Goal: Information Seeking & Learning: Learn about a topic

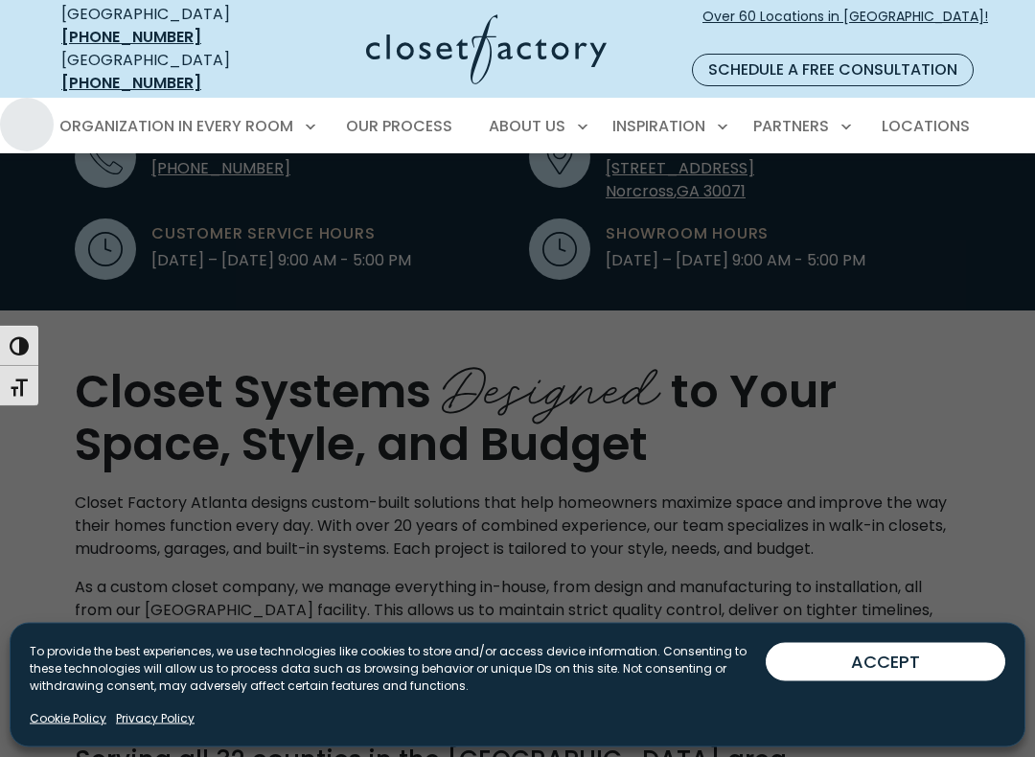
scroll to position [672, 0]
click at [124, 467] on span "Laundry Room" at bounding box center [123, 476] width 107 height 19
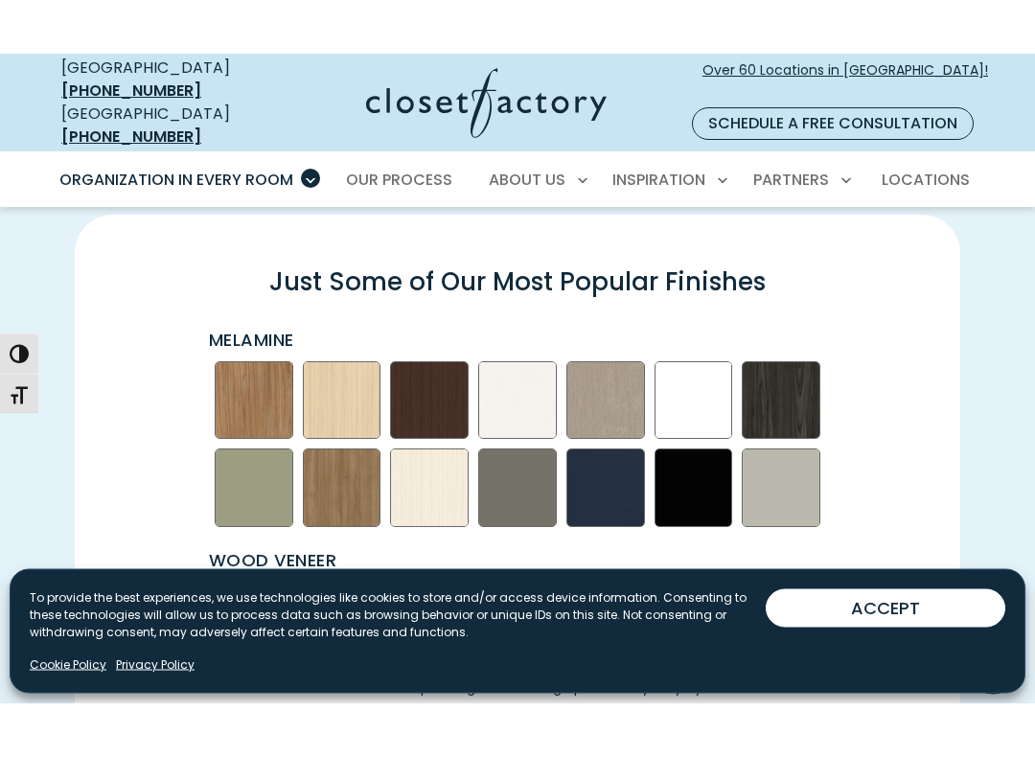
scroll to position [2472, 0]
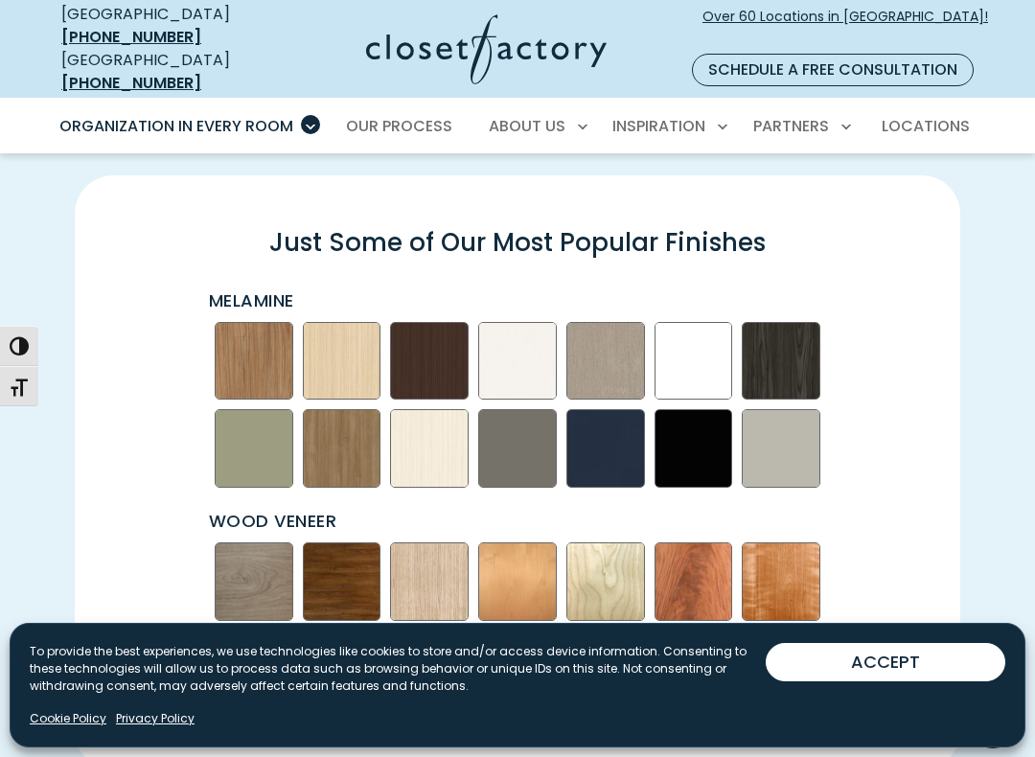
click at [137, 475] on div "Just Some of Our Most Popular Finishes Melamine Wood Veneer *Materials & custom…" at bounding box center [517, 472] width 908 height 502
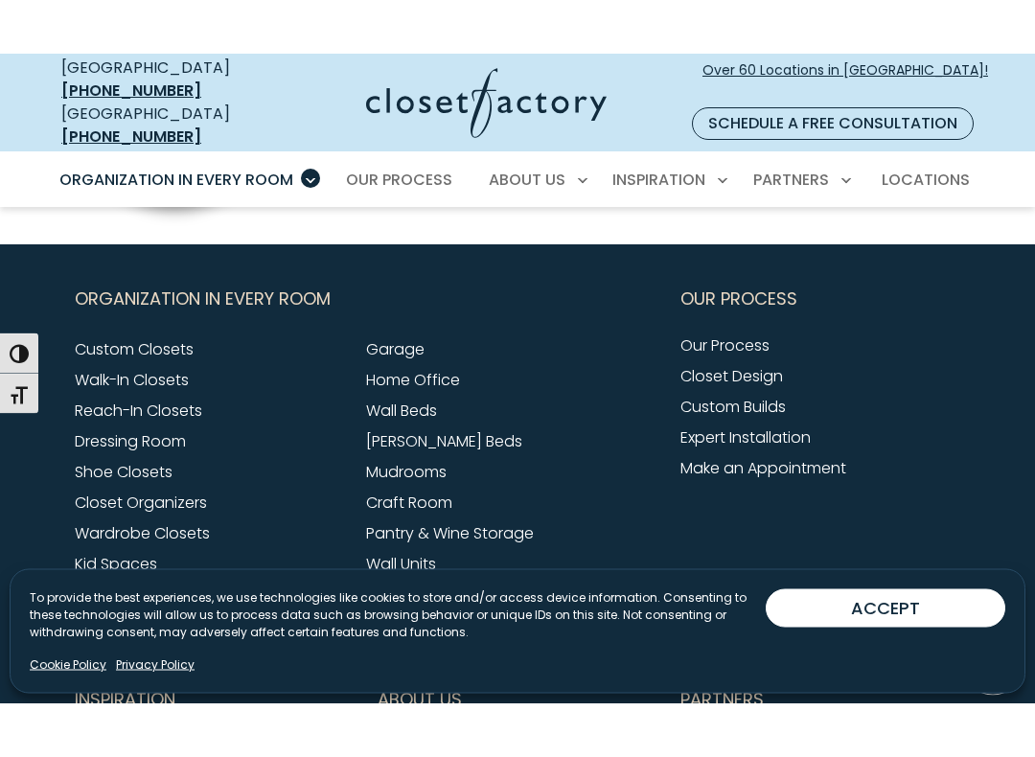
scroll to position [5974, 0]
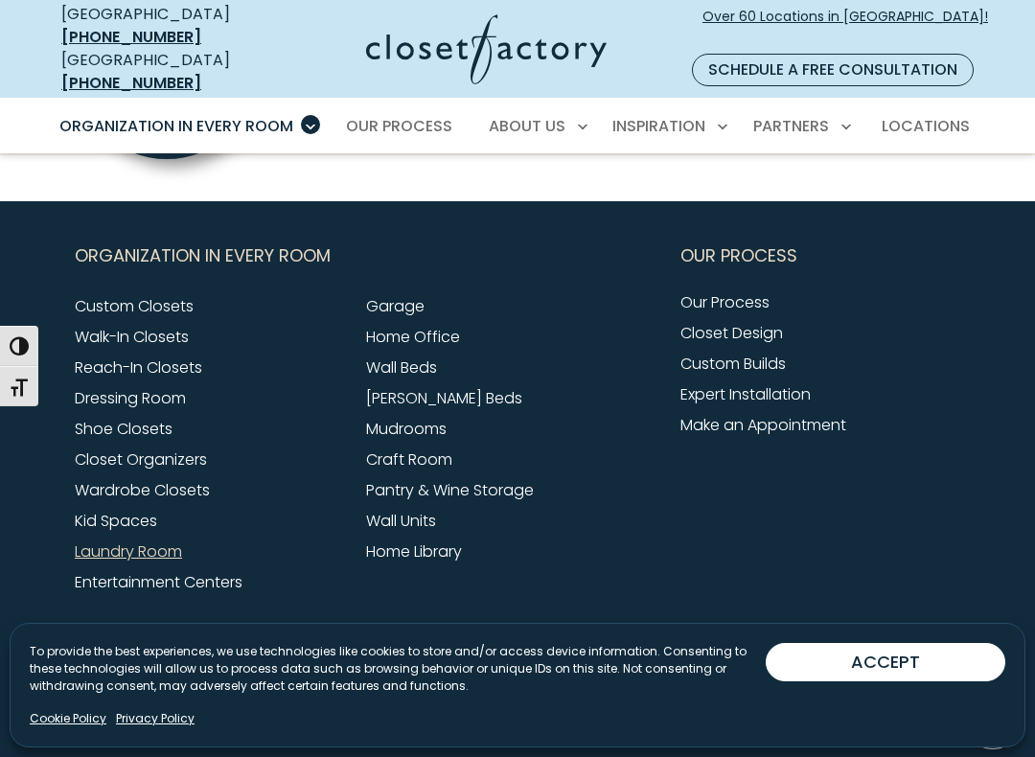
click at [371, 418] on link "Mudrooms" at bounding box center [406, 429] width 80 height 22
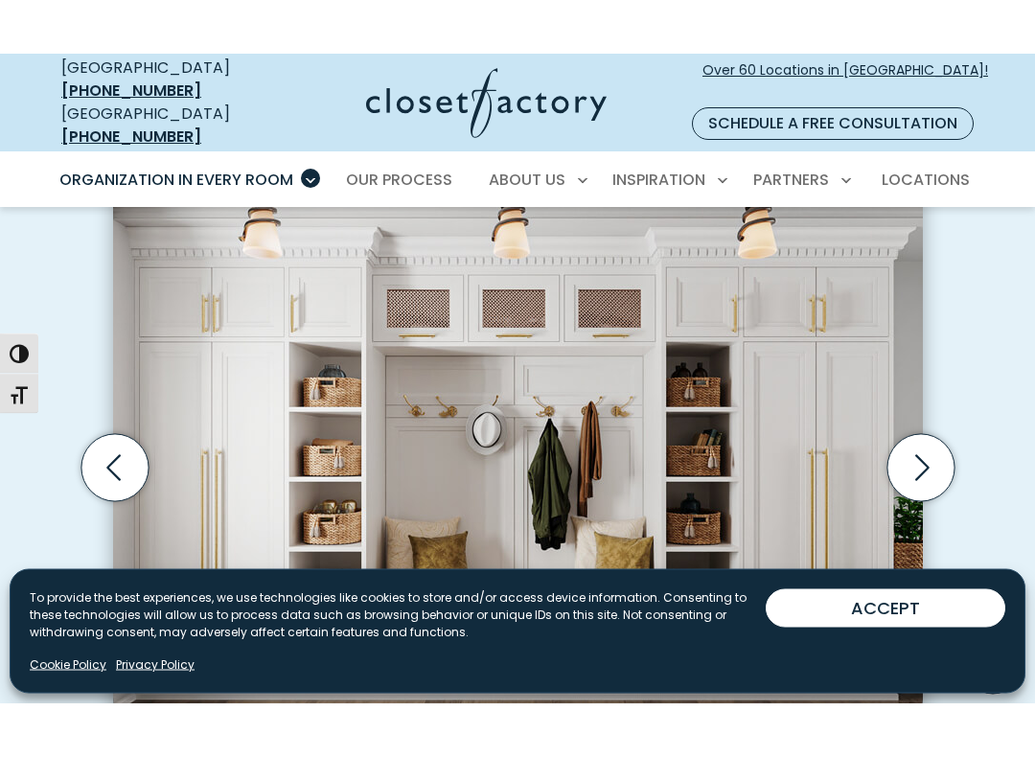
scroll to position [562, 0]
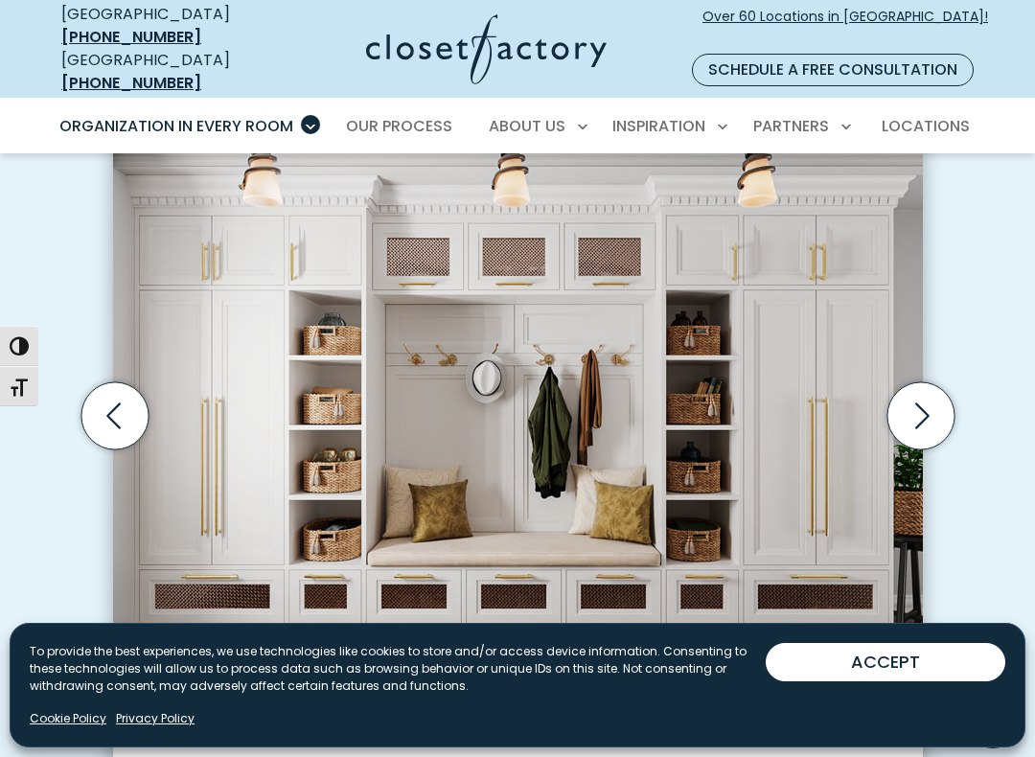
click at [931, 385] on icon "Next slide" at bounding box center [919, 415] width 67 height 67
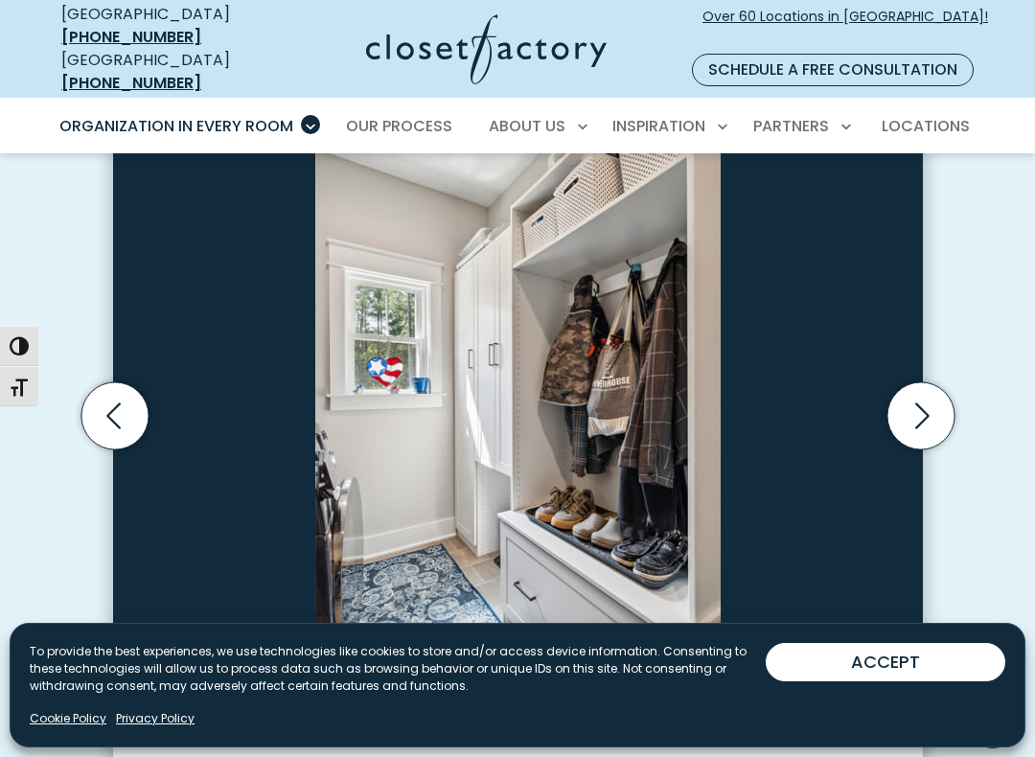
click at [927, 385] on icon "Next slide" at bounding box center [919, 415] width 67 height 67
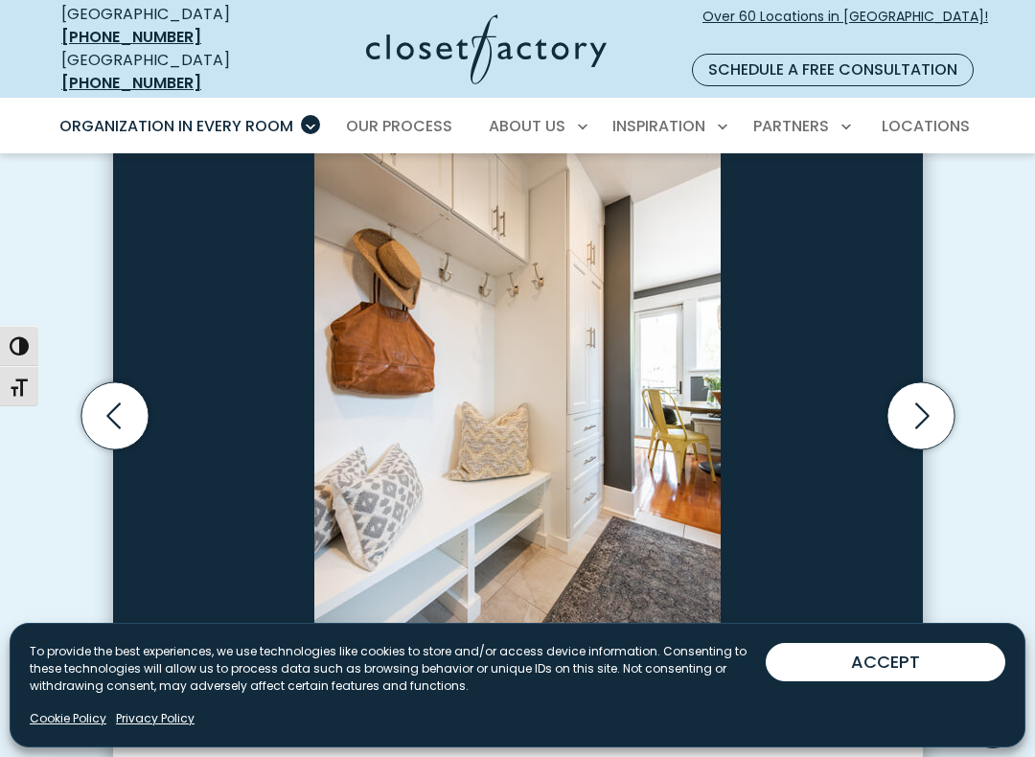
click at [922, 392] on icon "Next slide" at bounding box center [919, 415] width 67 height 67
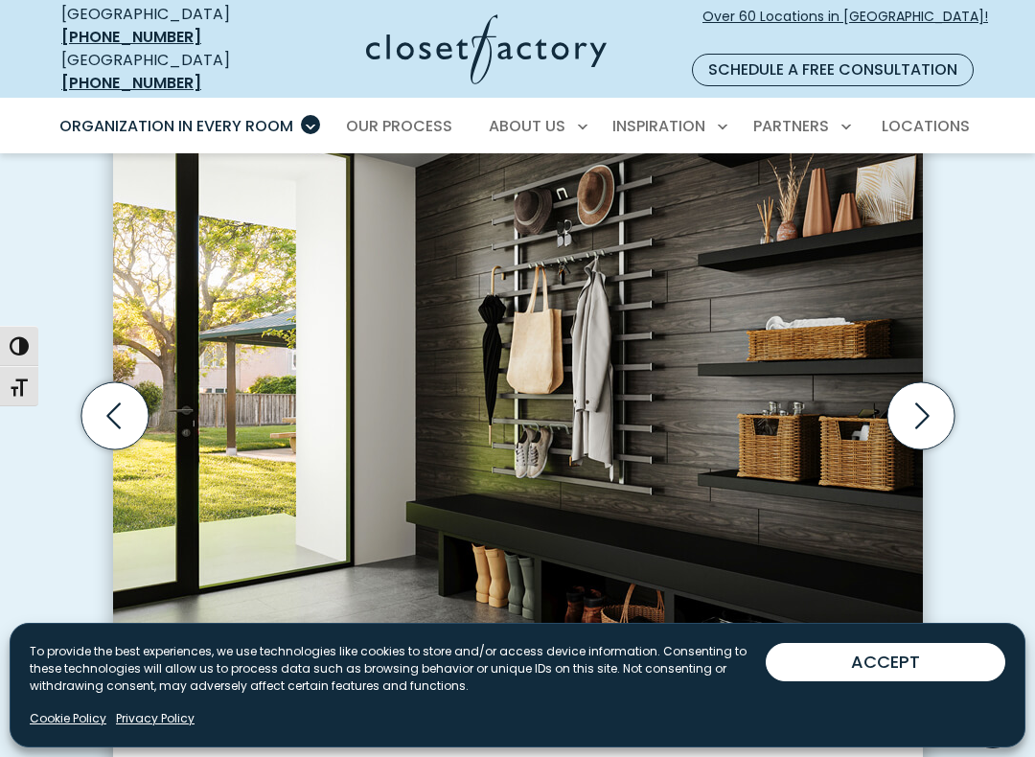
click at [930, 387] on icon "Next slide" at bounding box center [919, 415] width 67 height 67
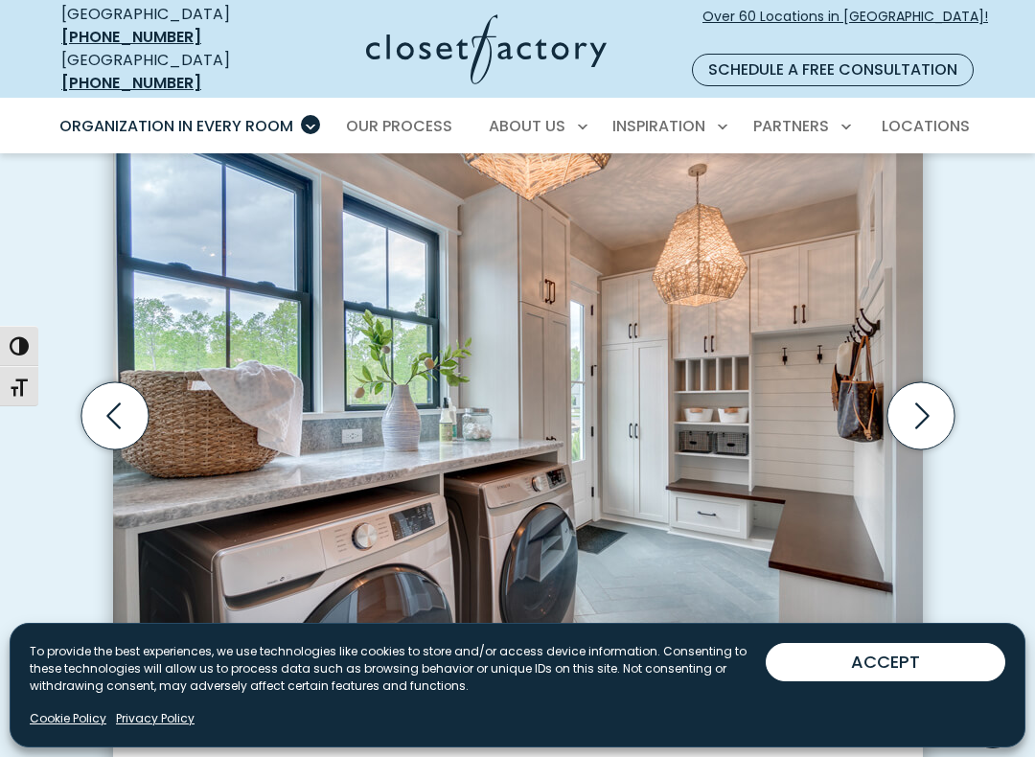
click at [922, 402] on icon "Next slide" at bounding box center [922, 415] width 14 height 26
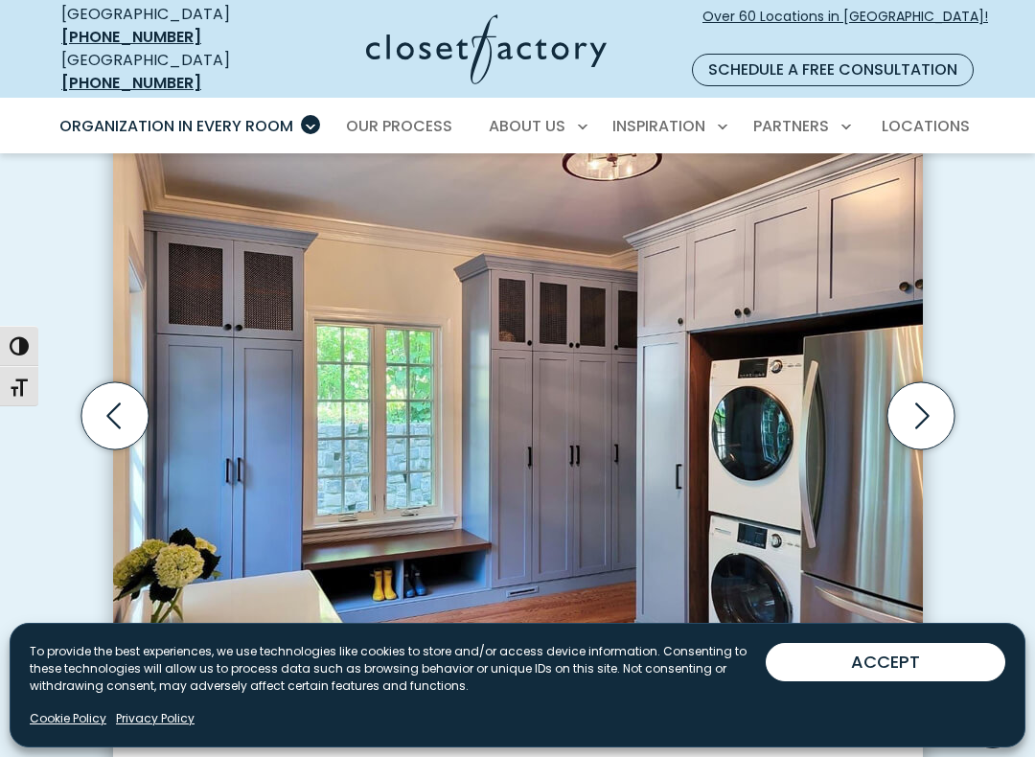
click at [926, 385] on icon "Next slide" at bounding box center [919, 415] width 67 height 67
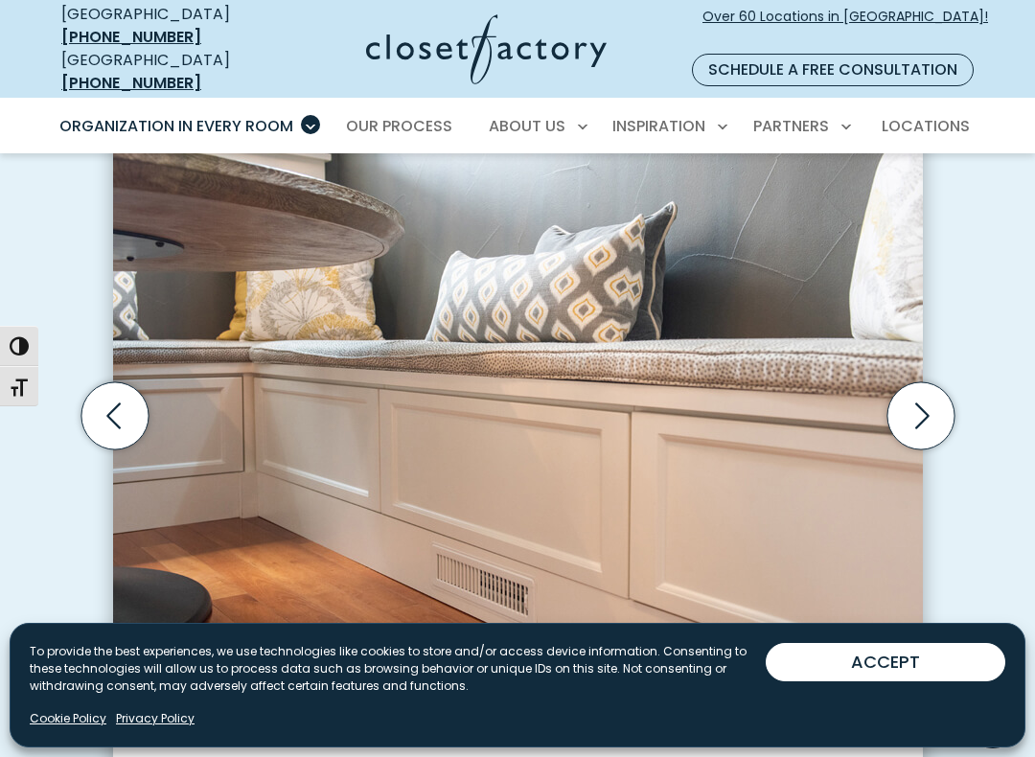
click at [918, 388] on icon "Next slide" at bounding box center [919, 415] width 67 height 67
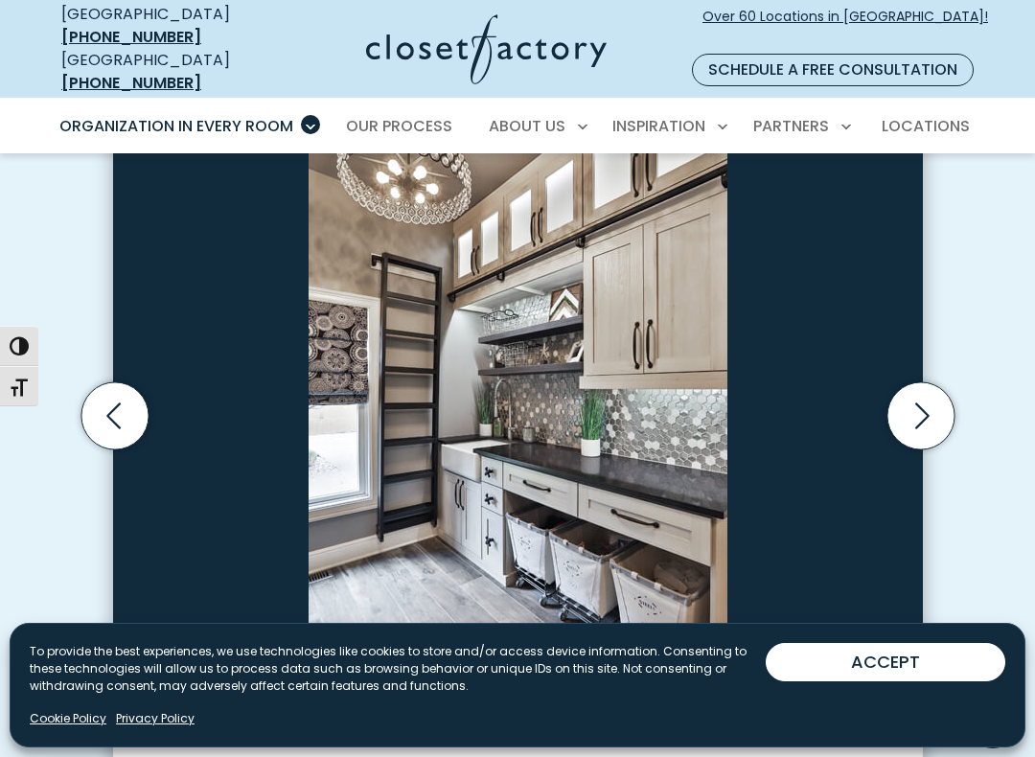
click at [935, 385] on icon "Next slide" at bounding box center [919, 415] width 67 height 67
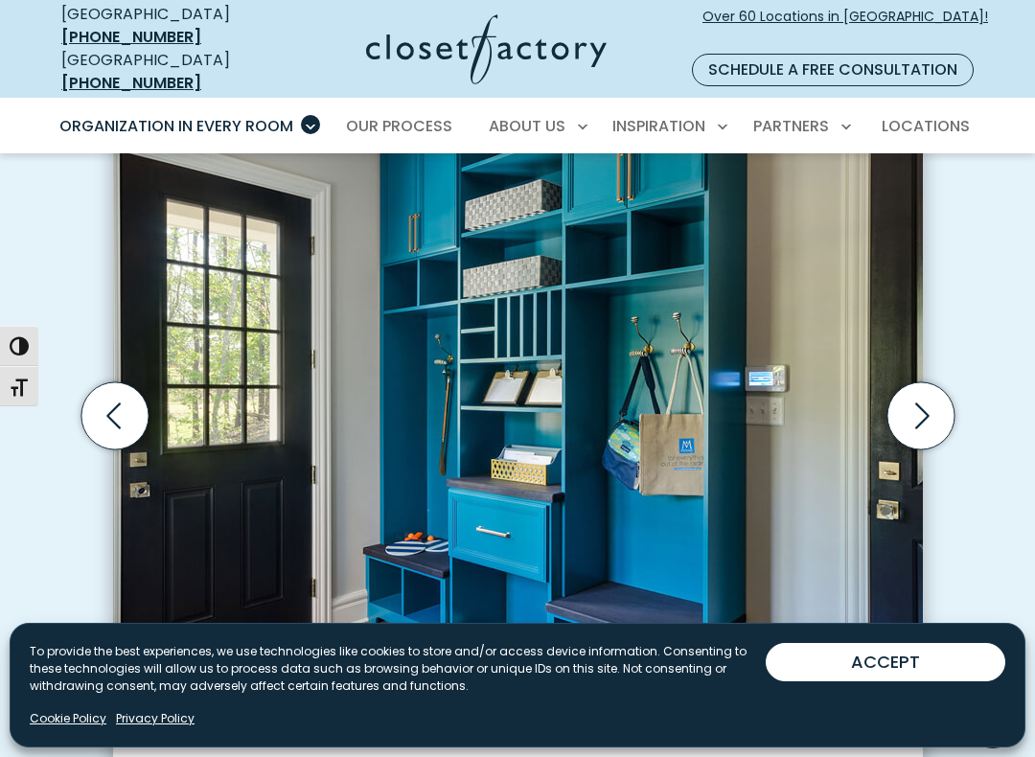
click at [914, 387] on icon "Next slide" at bounding box center [919, 415] width 67 height 67
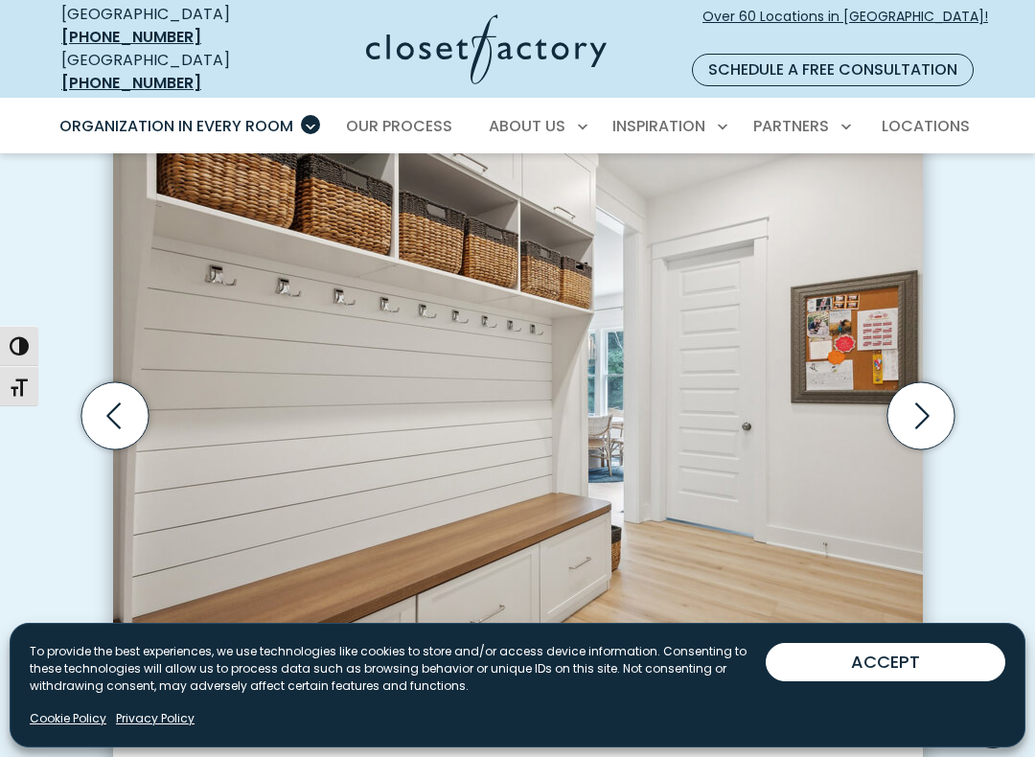
click at [112, 407] on icon "Previous slide" at bounding box center [113, 415] width 67 height 67
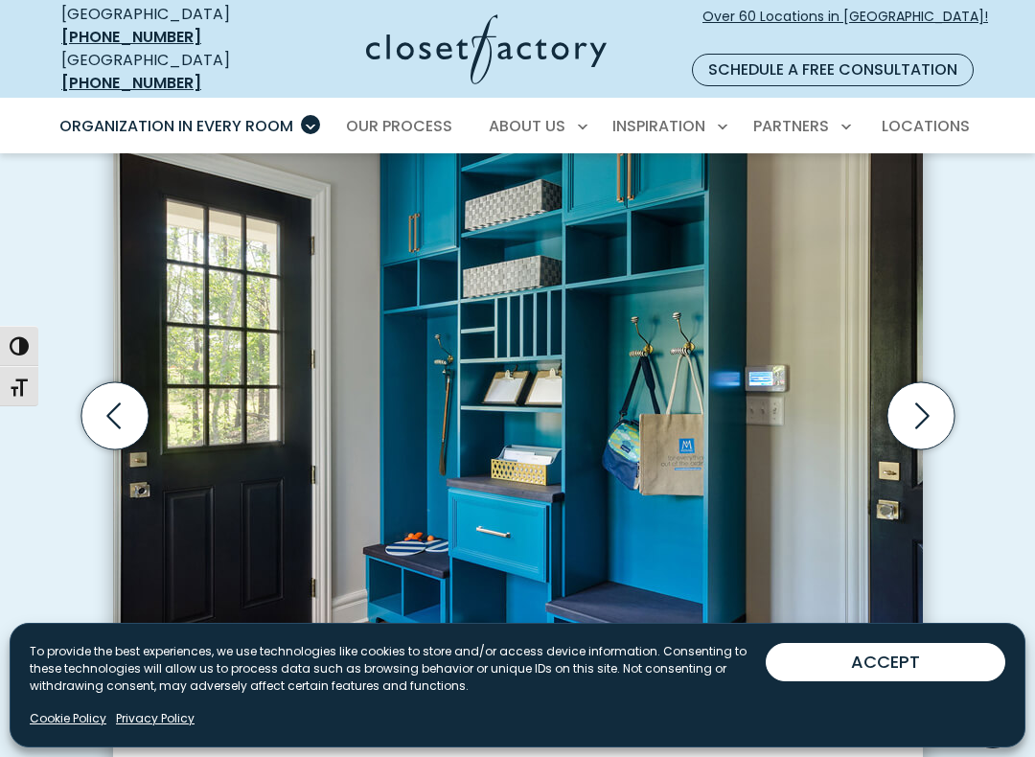
click at [925, 387] on icon "Next slide" at bounding box center [919, 415] width 67 height 67
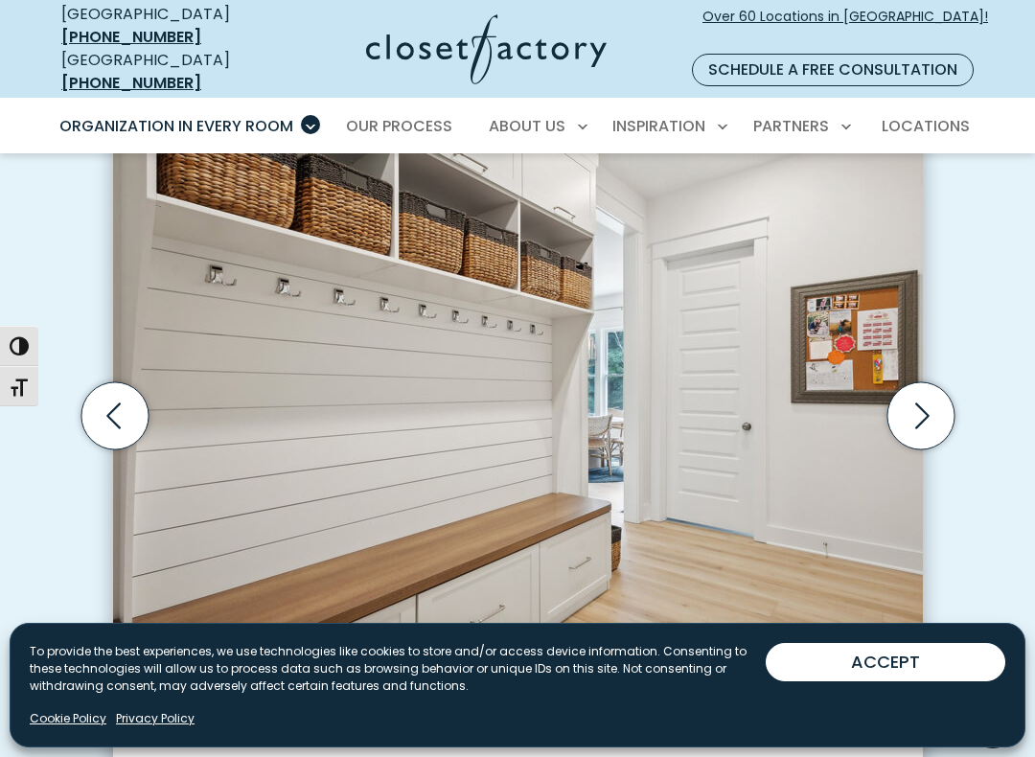
click at [930, 387] on icon "Next slide" at bounding box center [919, 415] width 67 height 67
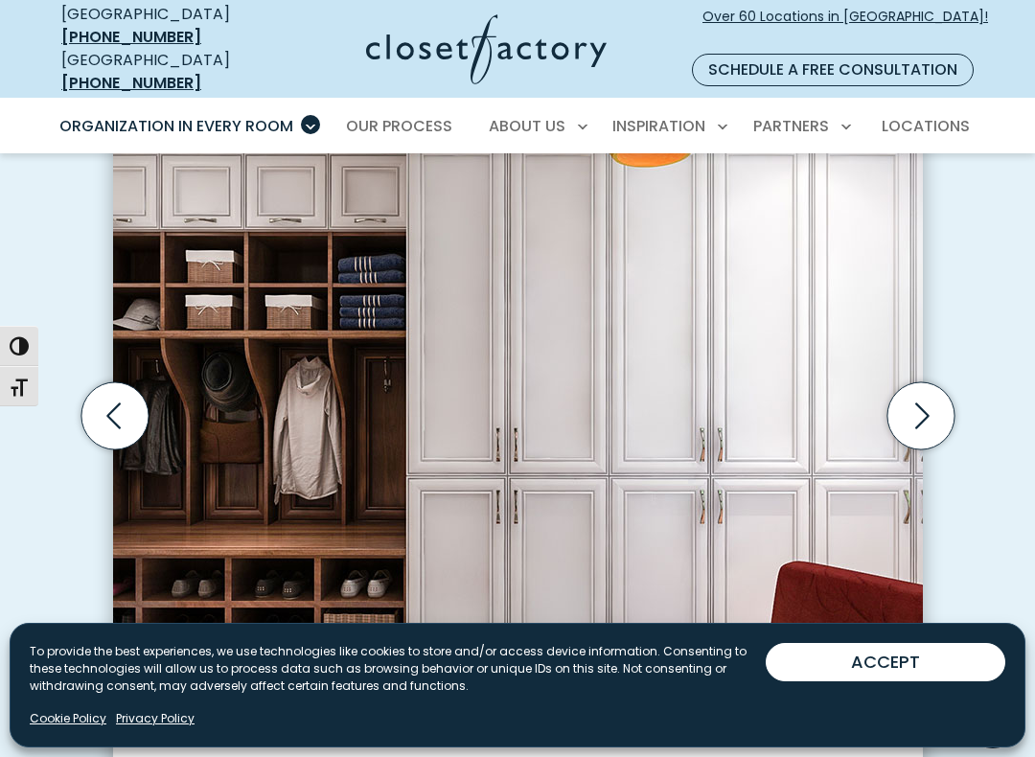
click at [121, 398] on icon "Previous slide" at bounding box center [113, 415] width 67 height 67
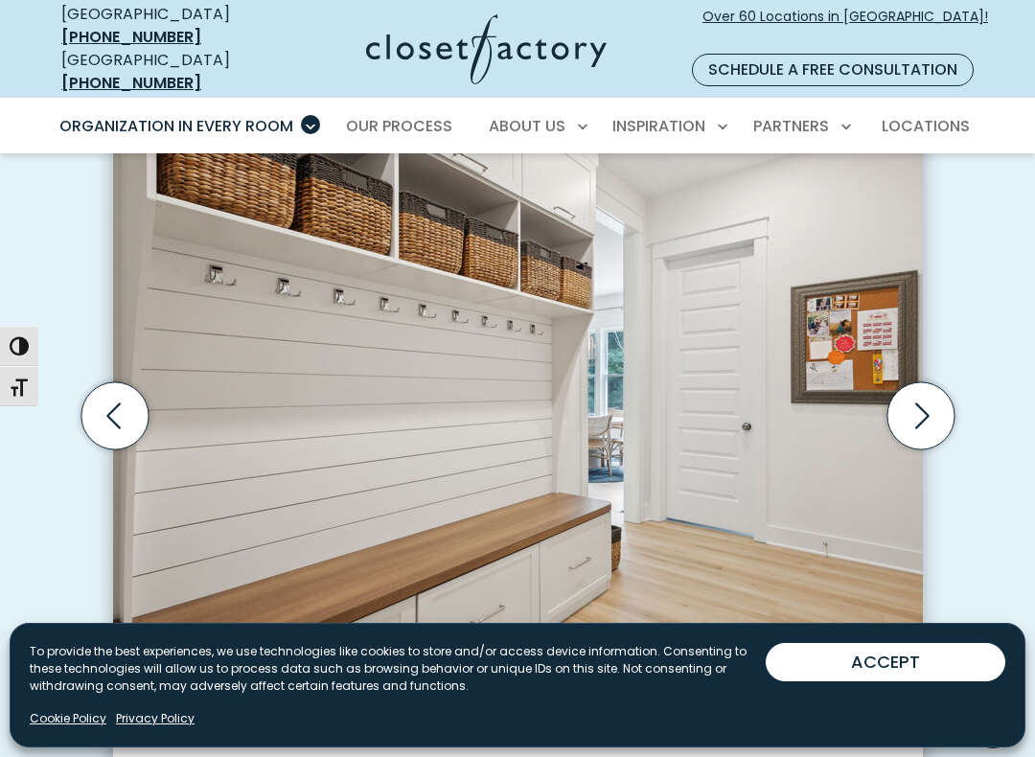
click at [940, 649] on button "ACCEPT" at bounding box center [884, 662] width 239 height 38
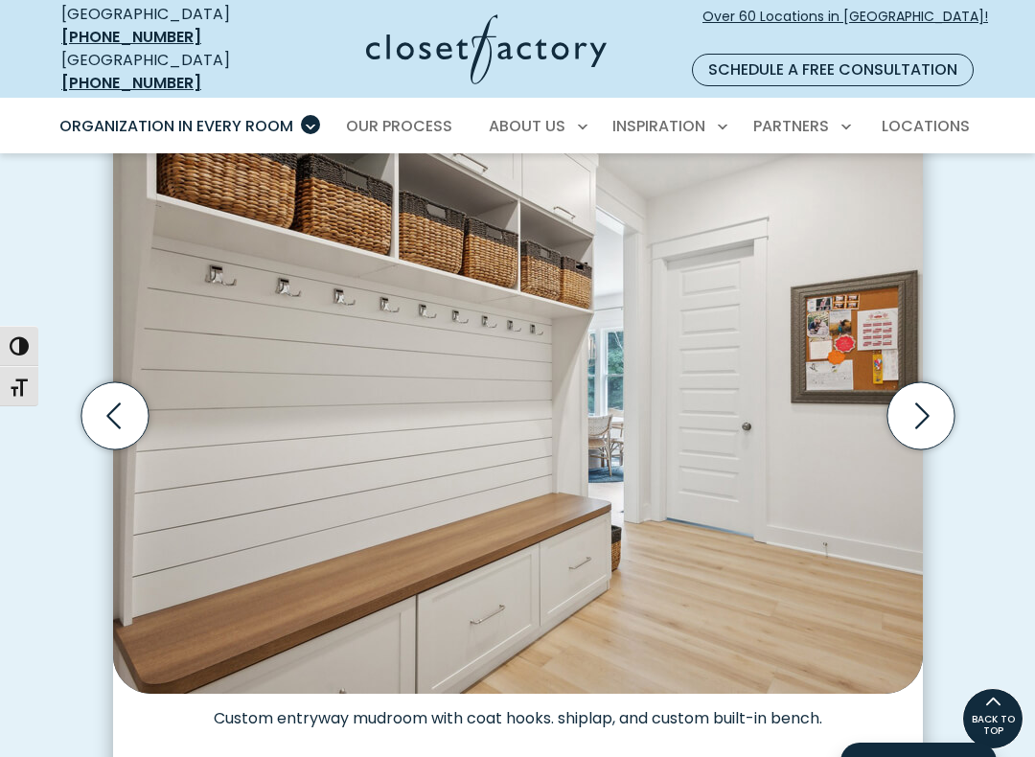
click at [912, 398] on icon "Next slide" at bounding box center [919, 415] width 67 height 67
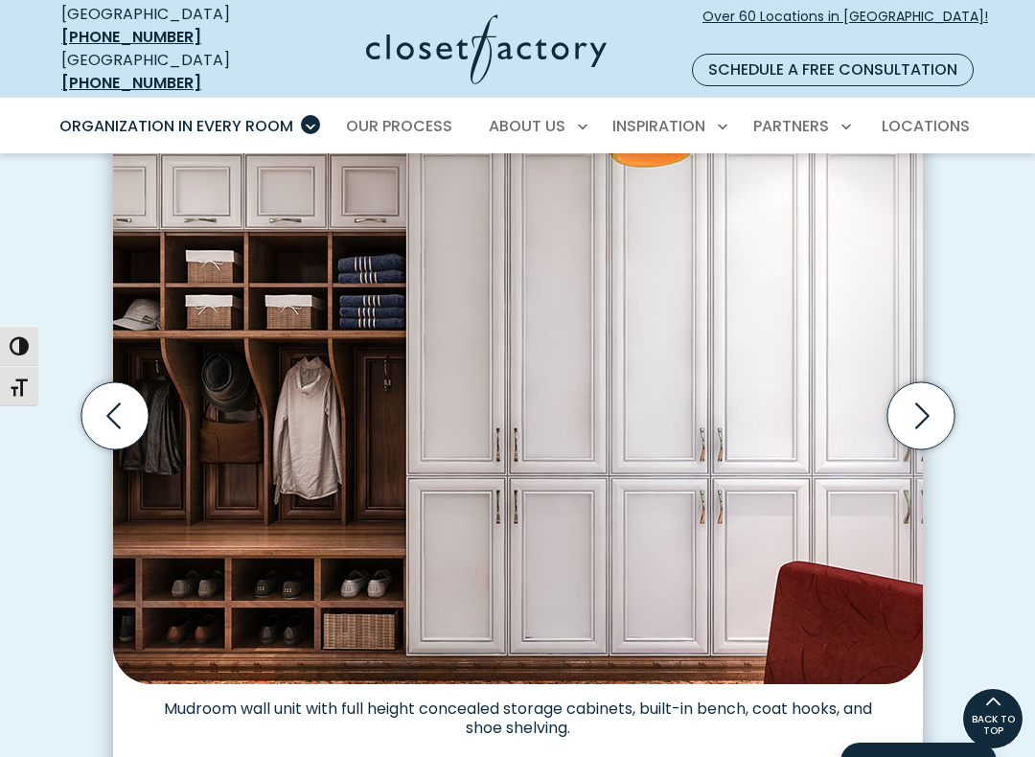
click at [922, 402] on icon "Next slide" at bounding box center [922, 415] width 14 height 26
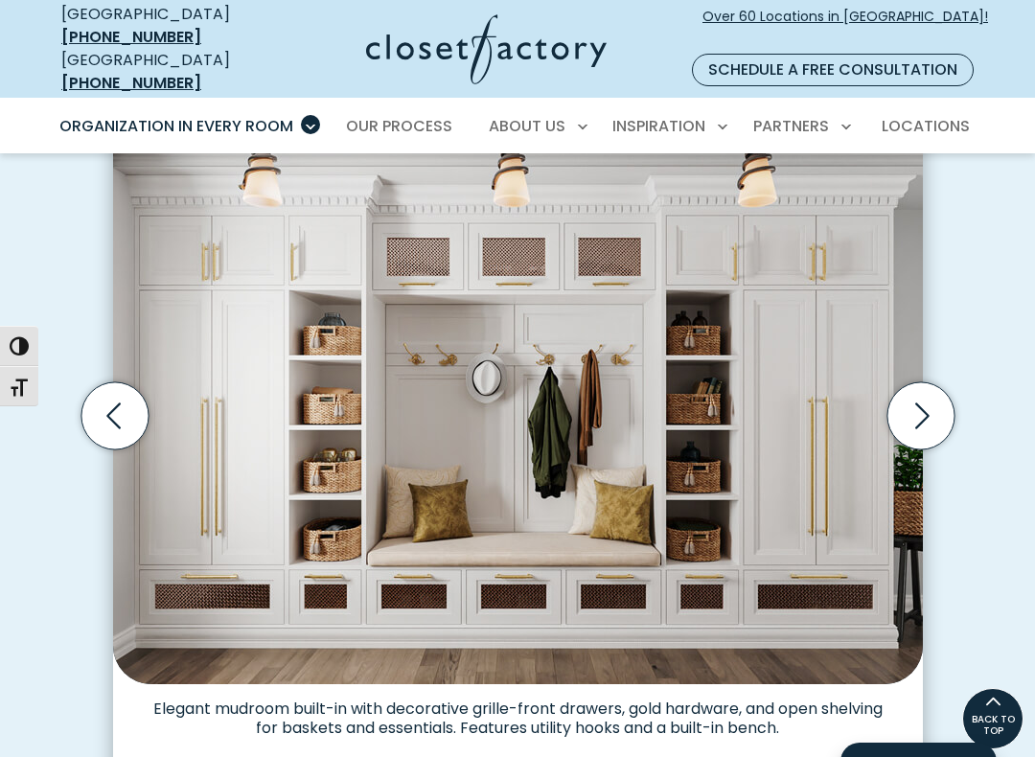
click at [930, 382] on icon "Next slide" at bounding box center [919, 415] width 67 height 67
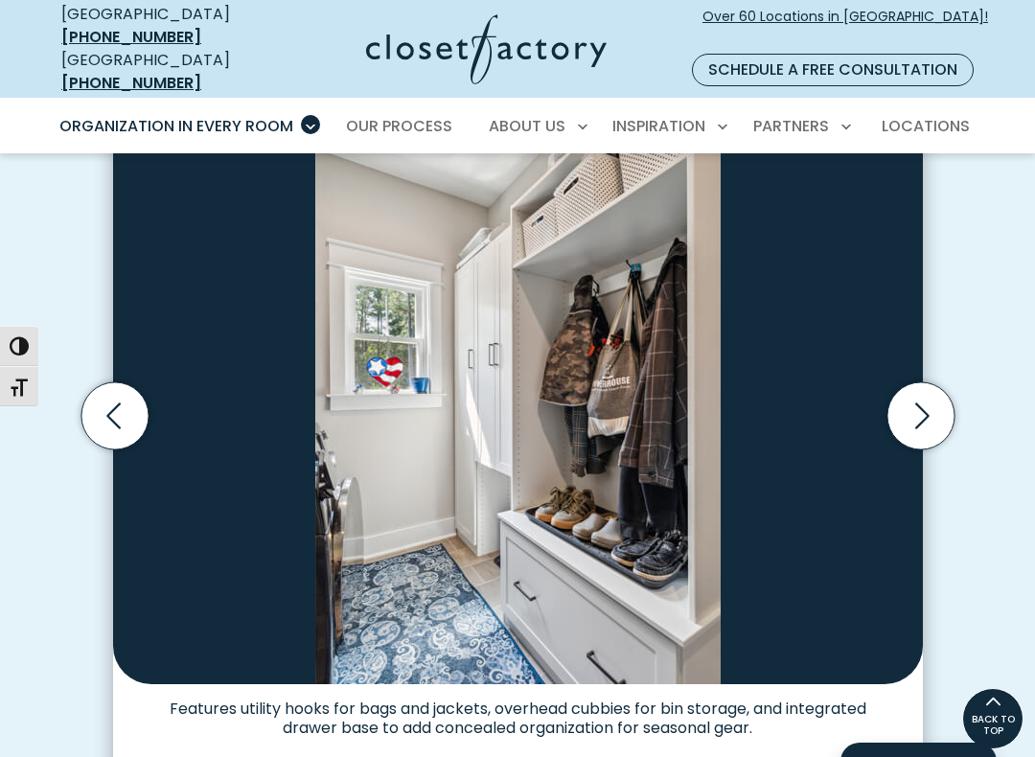
click at [123, 389] on icon "Previous slide" at bounding box center [113, 415] width 67 height 67
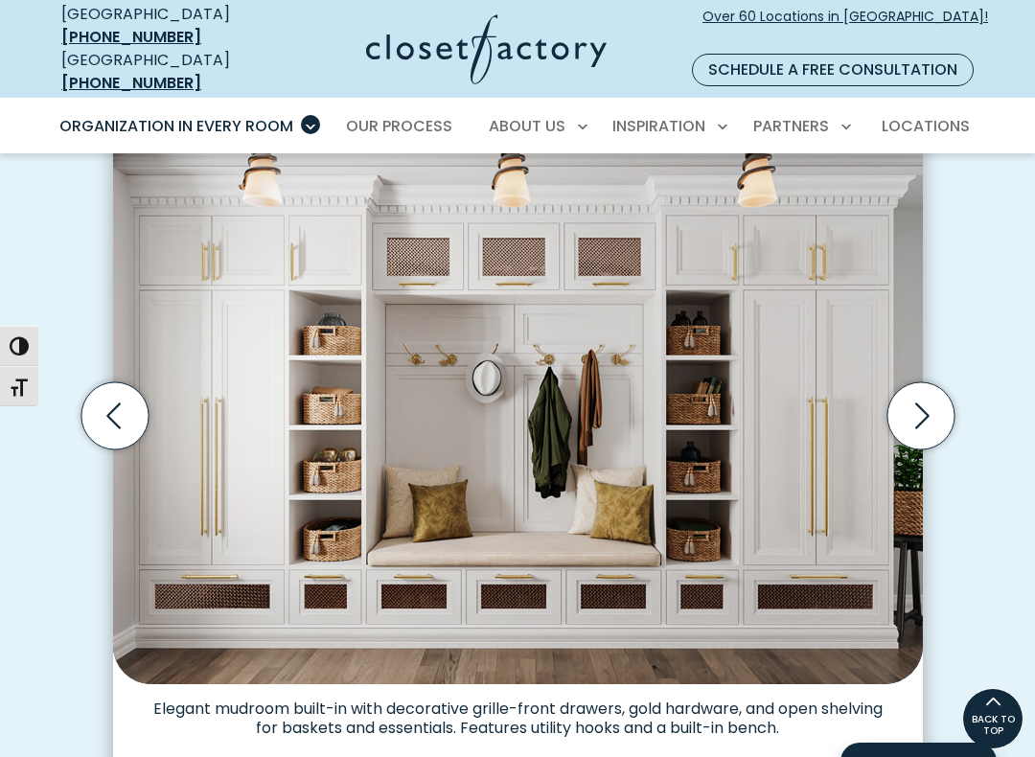
click at [117, 397] on icon "Previous slide" at bounding box center [113, 415] width 67 height 67
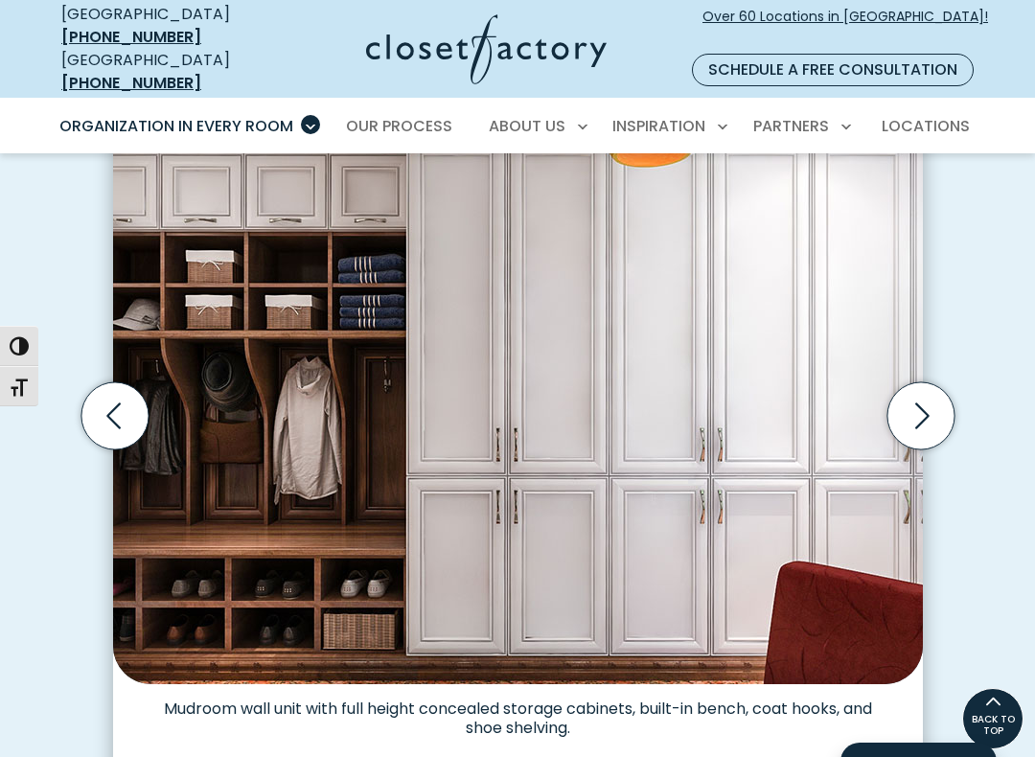
click at [113, 391] on icon "Previous slide" at bounding box center [113, 415] width 67 height 67
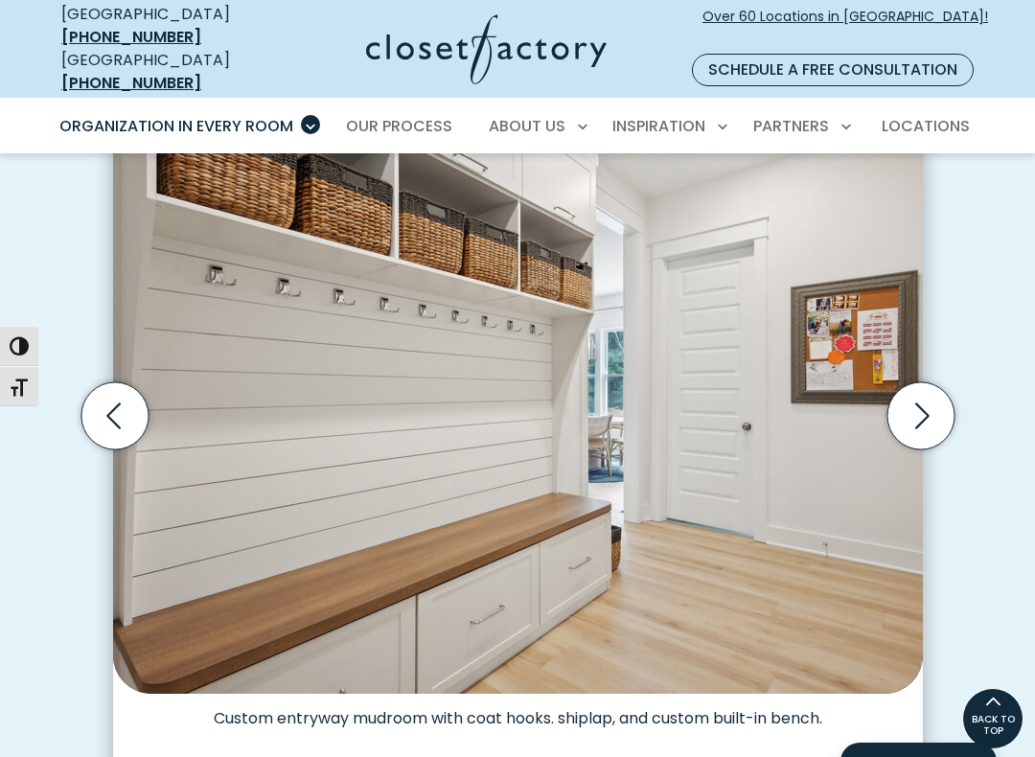
click at [122, 405] on icon "Previous slide" at bounding box center [113, 415] width 67 height 67
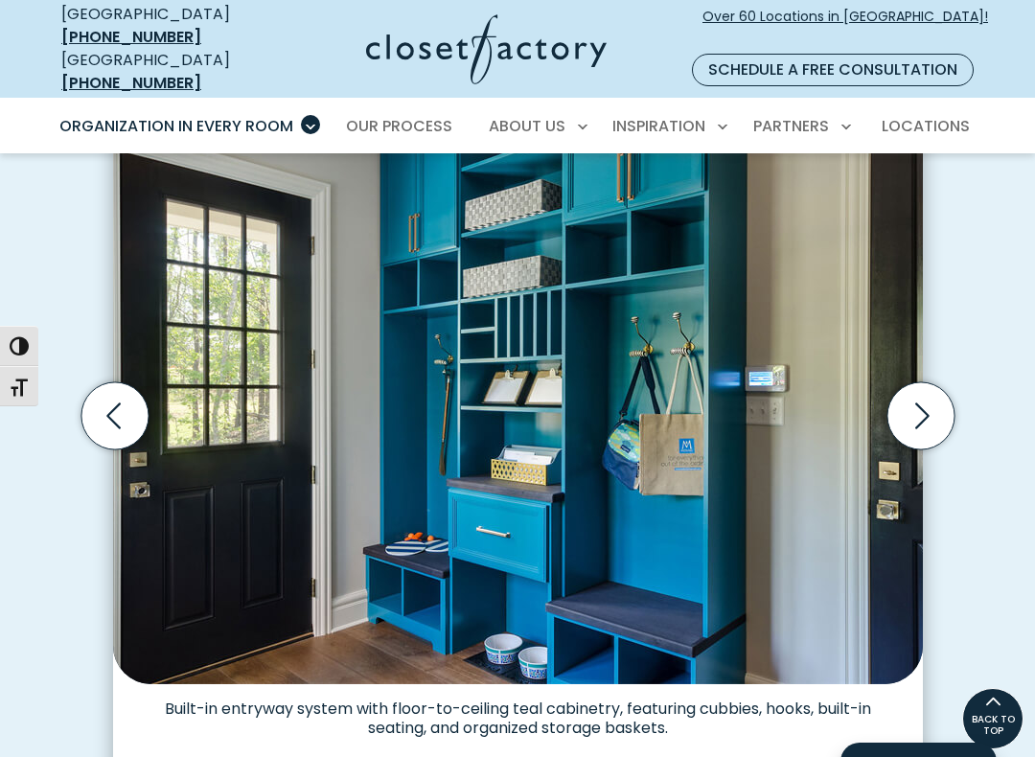
click at [124, 402] on icon "Previous slide" at bounding box center [113, 415] width 67 height 67
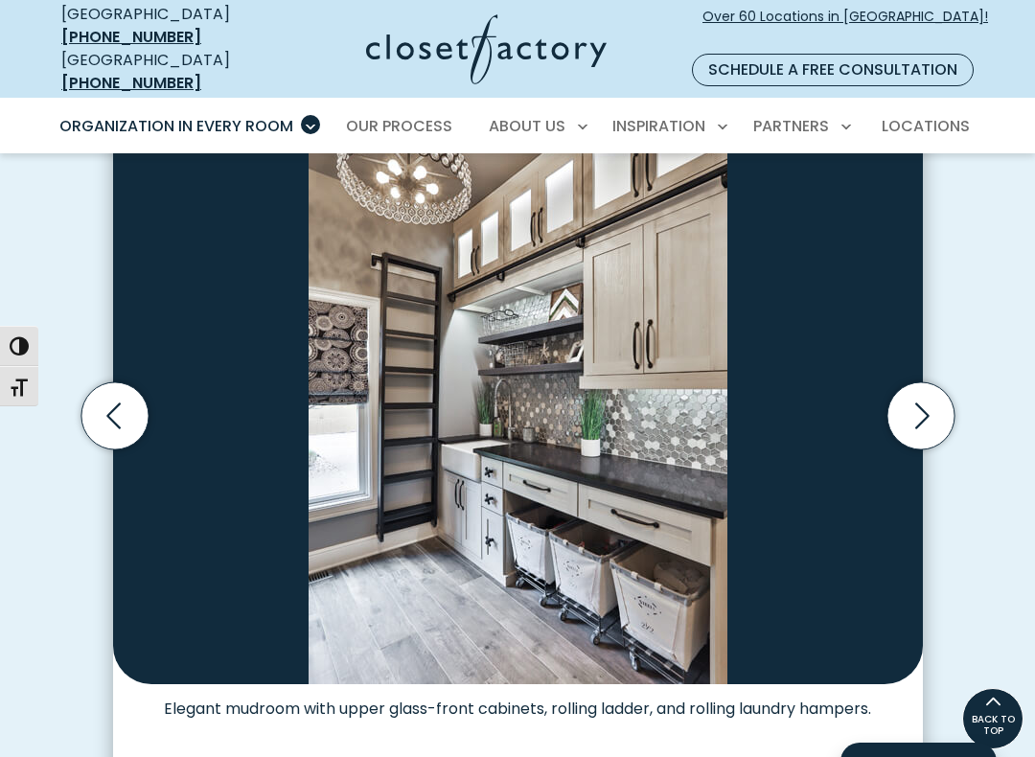
click at [114, 401] on icon "Previous slide" at bounding box center [113, 415] width 67 height 67
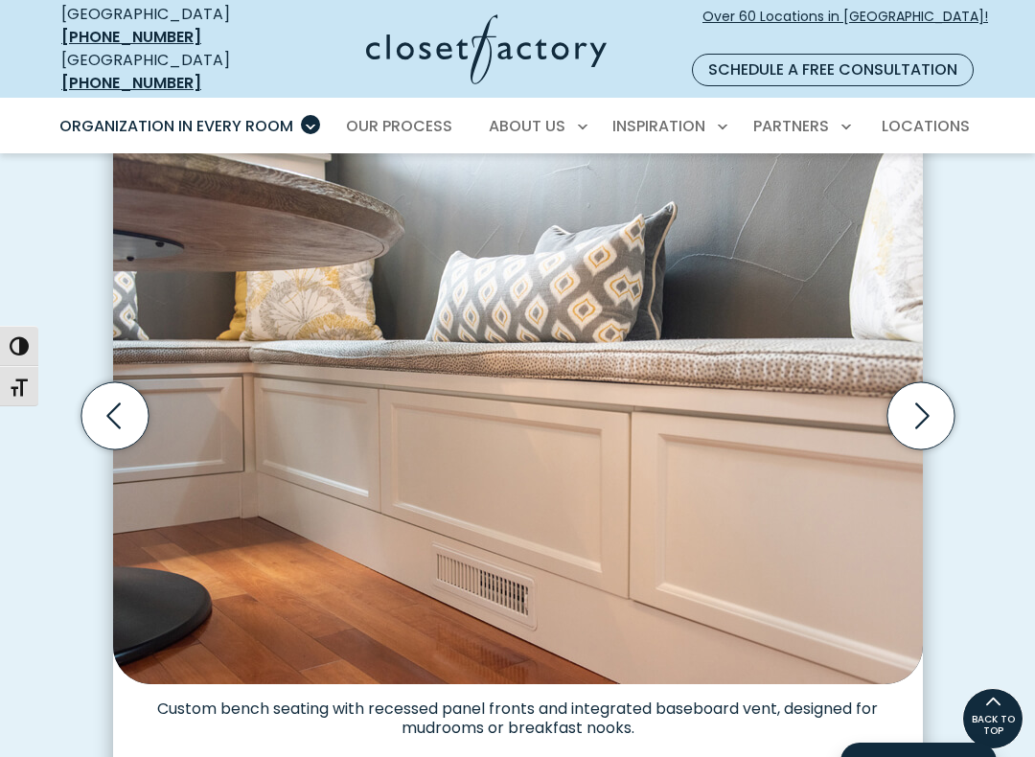
click at [112, 402] on icon "Previous slide" at bounding box center [113, 415] width 14 height 26
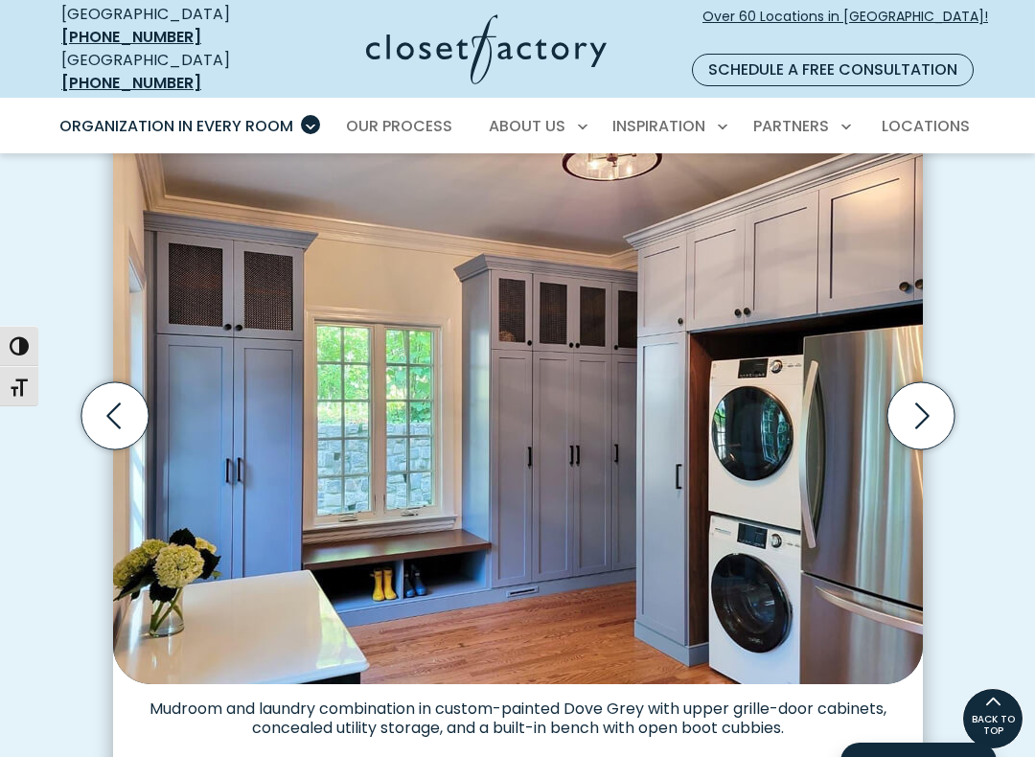
click at [119, 399] on icon "Previous slide" at bounding box center [113, 415] width 67 height 67
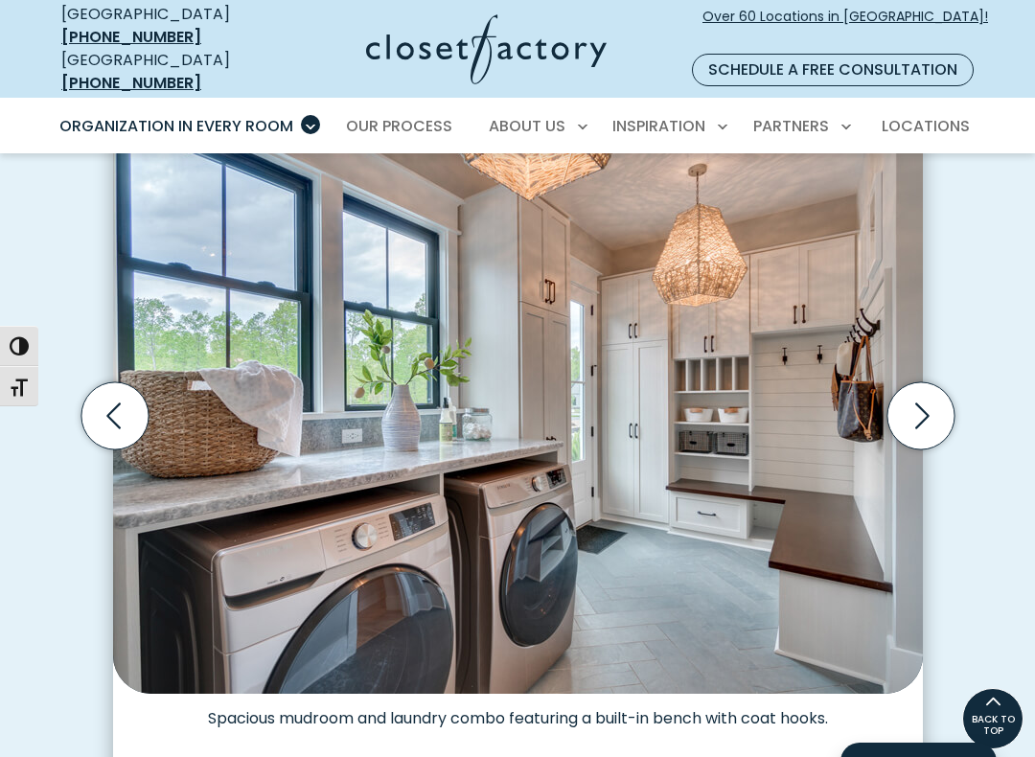
click at [122, 398] on icon "Previous slide" at bounding box center [113, 415] width 67 height 67
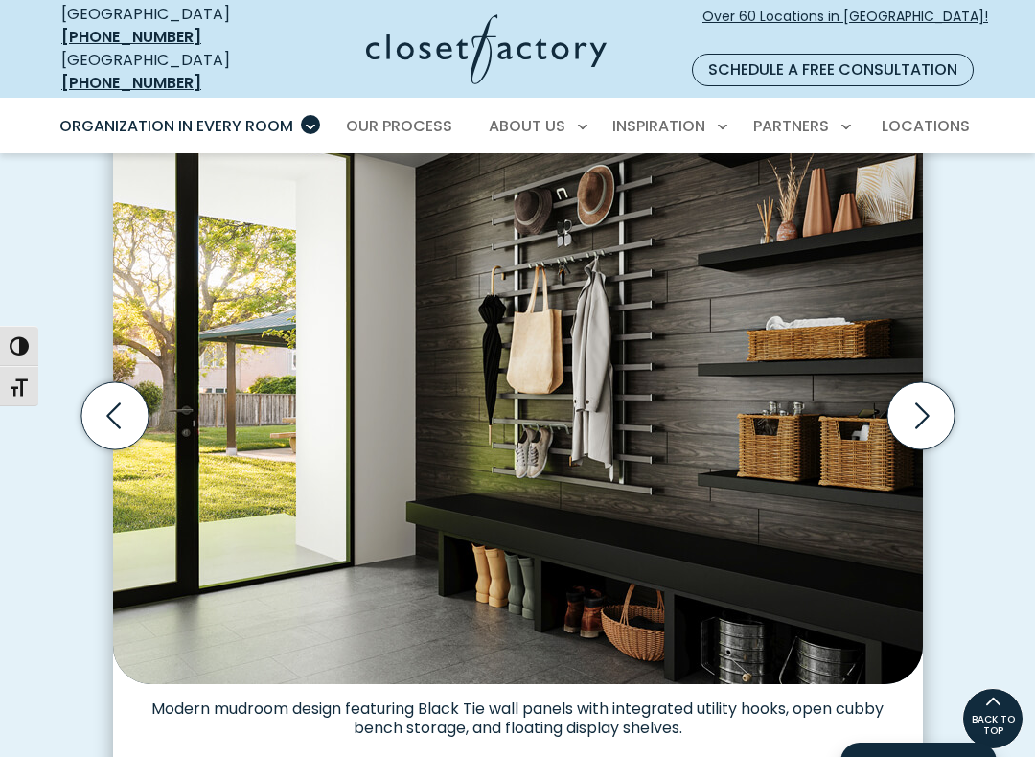
click at [119, 393] on icon "Previous slide" at bounding box center [113, 415] width 67 height 67
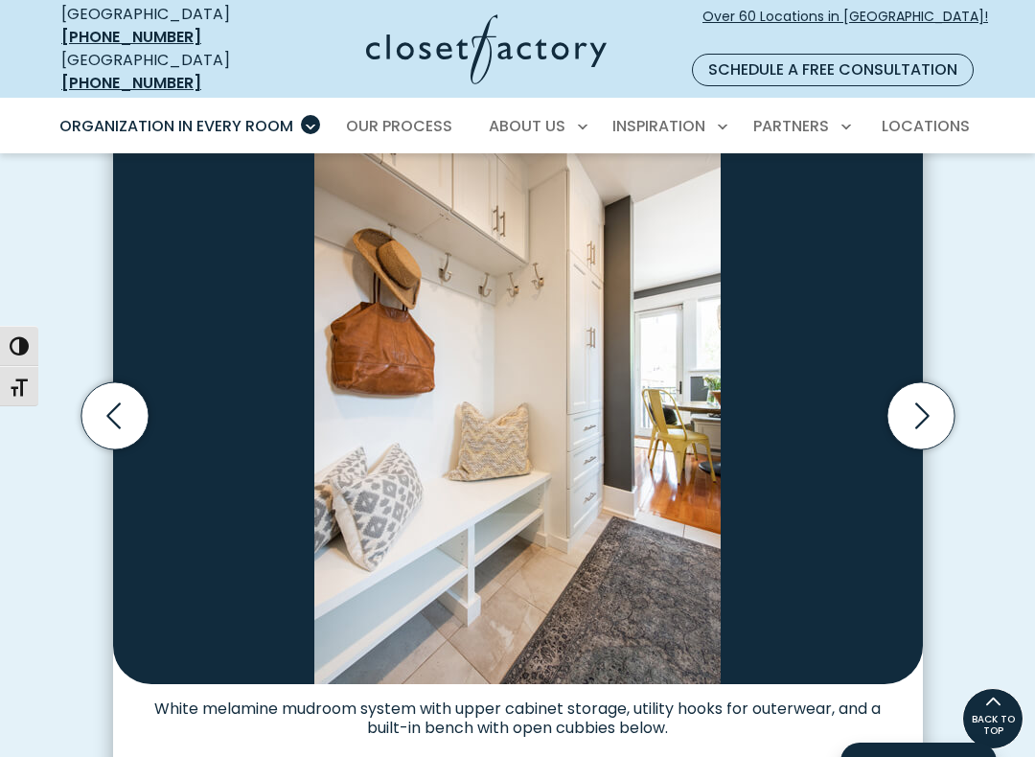
click at [117, 396] on icon "Previous slide" at bounding box center [113, 415] width 67 height 67
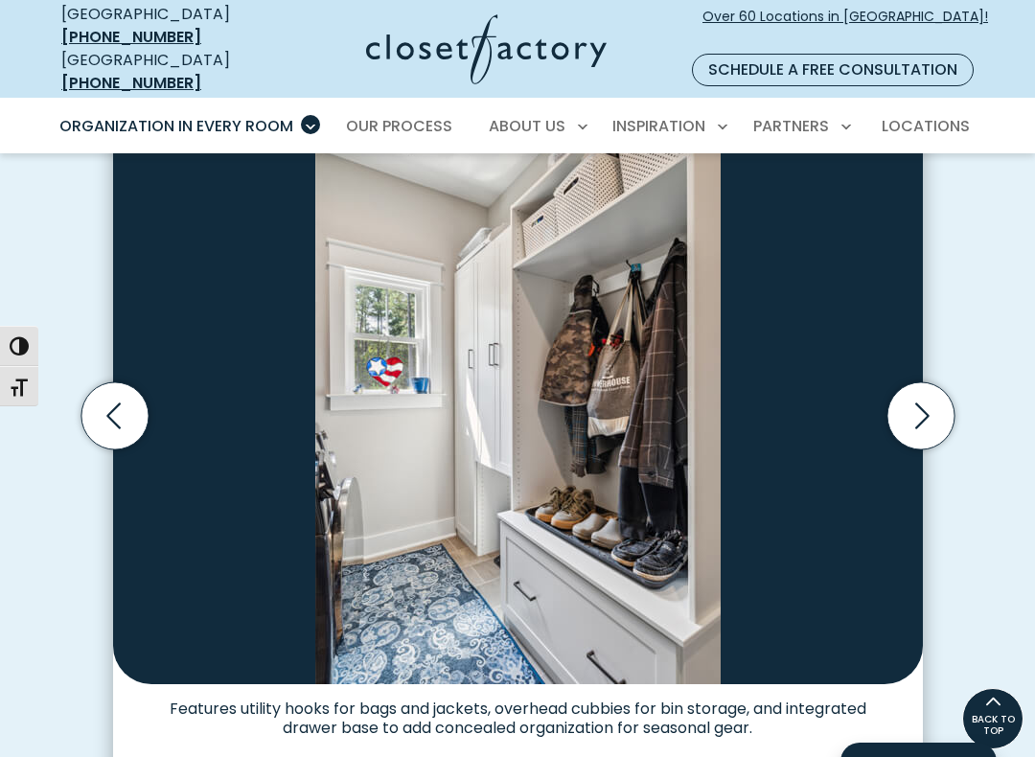
click at [107, 400] on icon "Previous slide" at bounding box center [113, 415] width 67 height 67
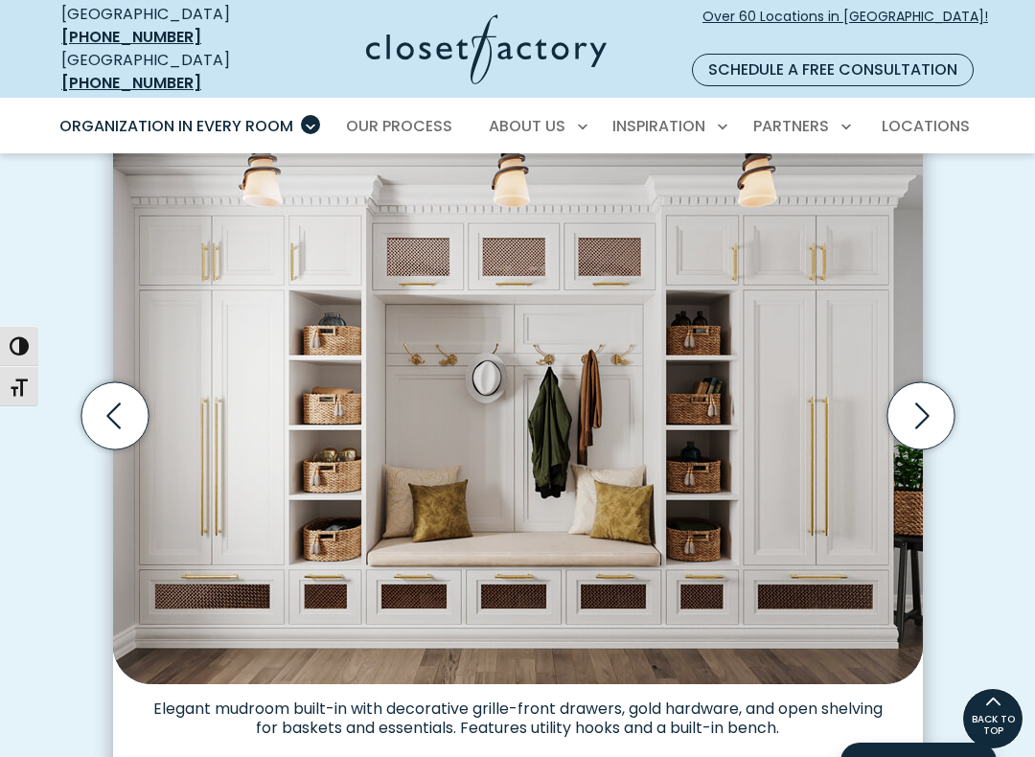
click at [110, 398] on icon "Previous slide" at bounding box center [113, 415] width 67 height 67
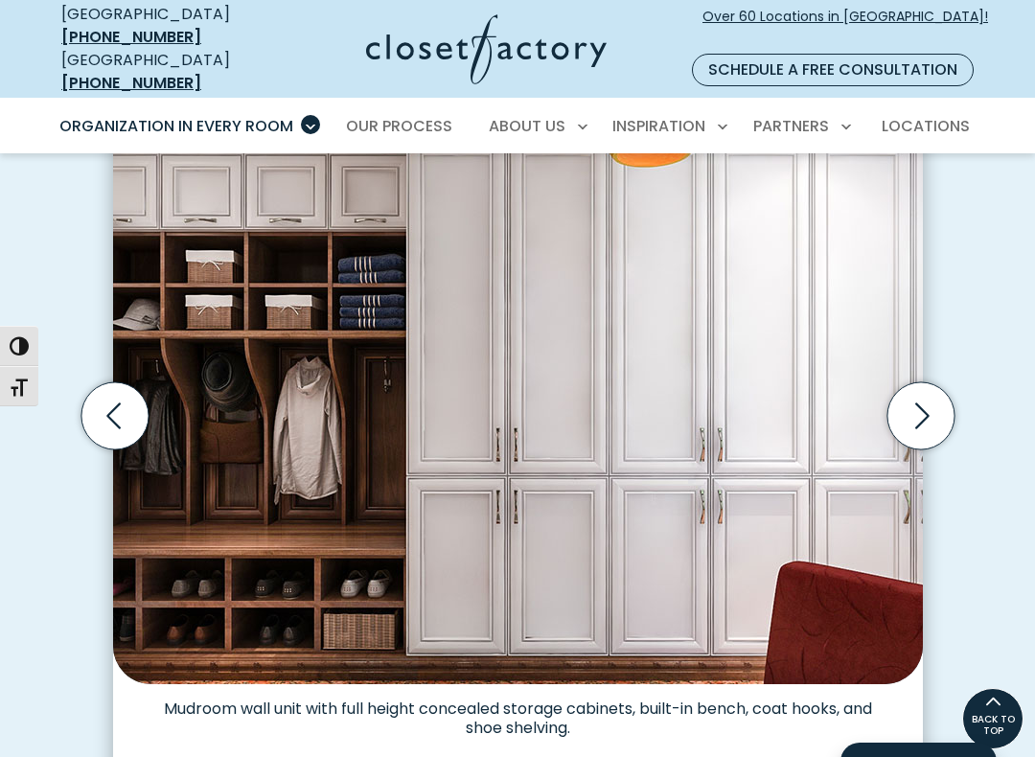
click at [108, 402] on icon "Previous slide" at bounding box center [113, 415] width 14 height 26
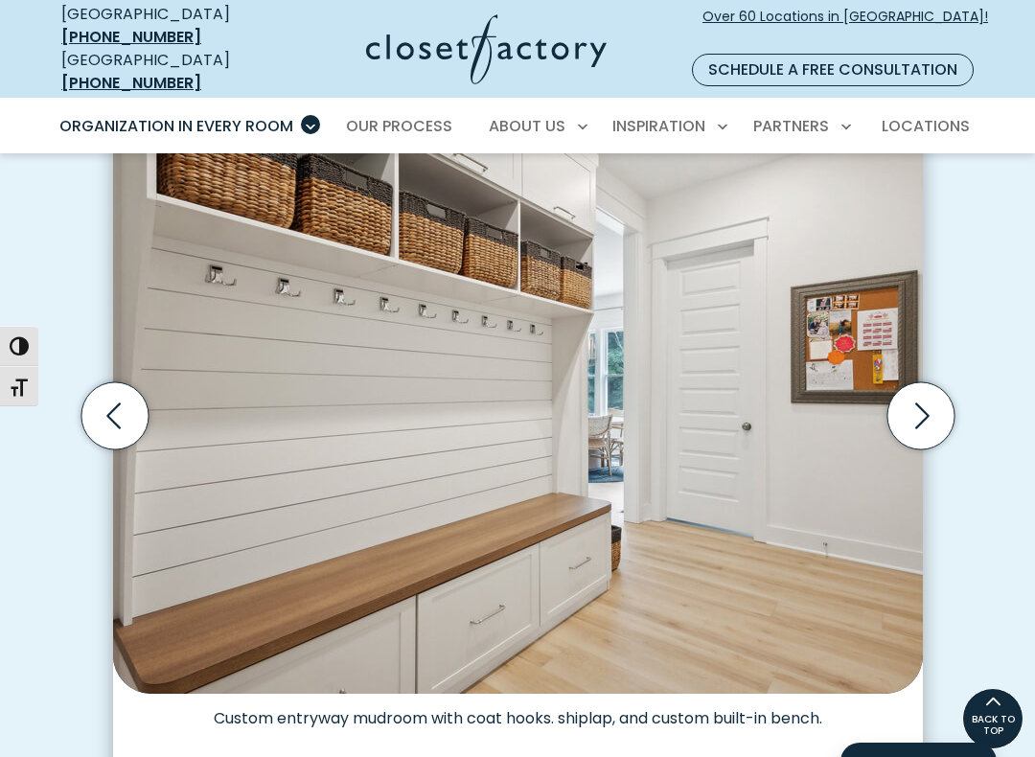
click at [120, 396] on icon "Previous slide" at bounding box center [113, 415] width 67 height 67
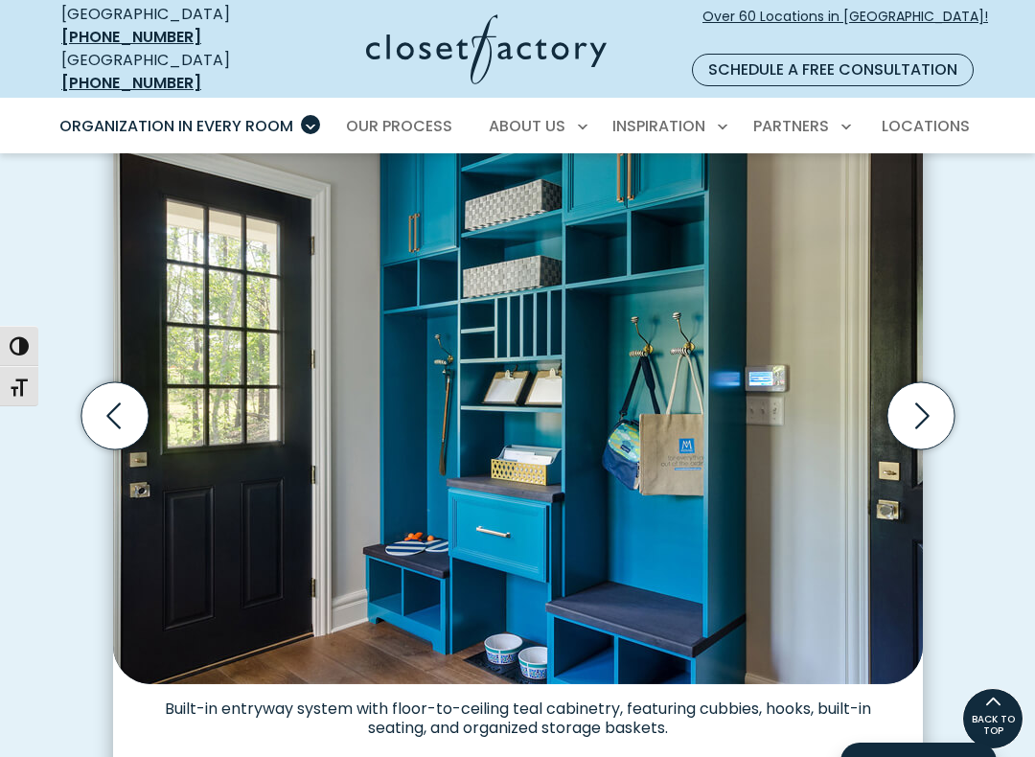
click at [88, 409] on icon "Previous slide" at bounding box center [113, 415] width 67 height 67
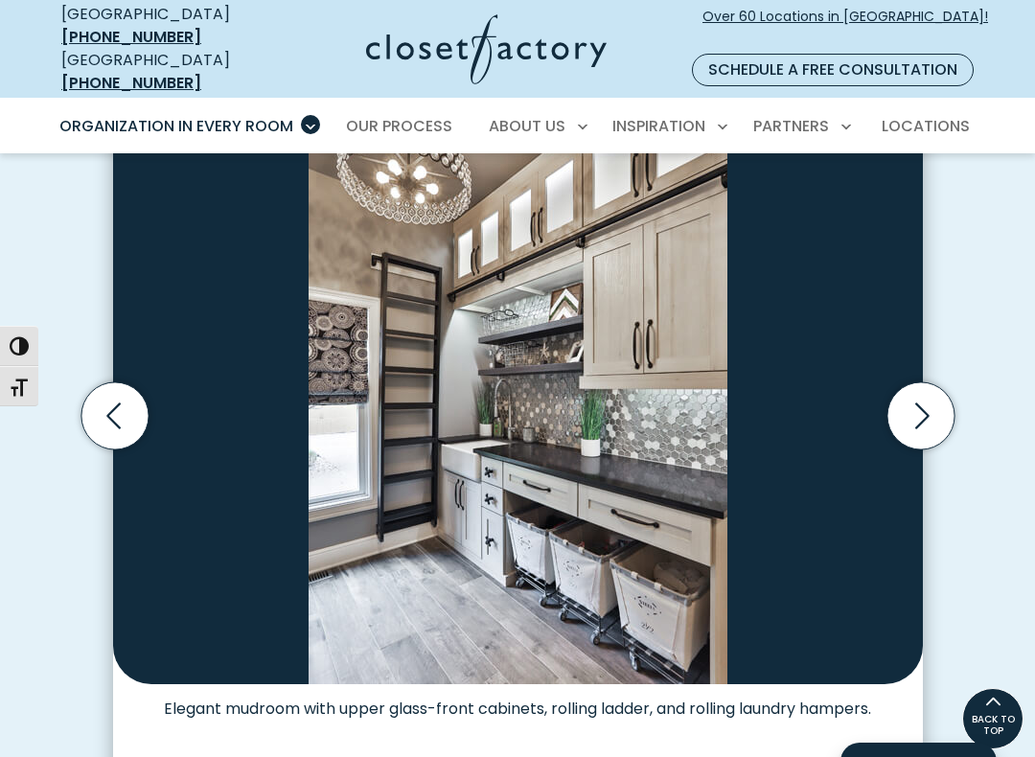
click at [923, 400] on icon "Next slide" at bounding box center [919, 415] width 67 height 67
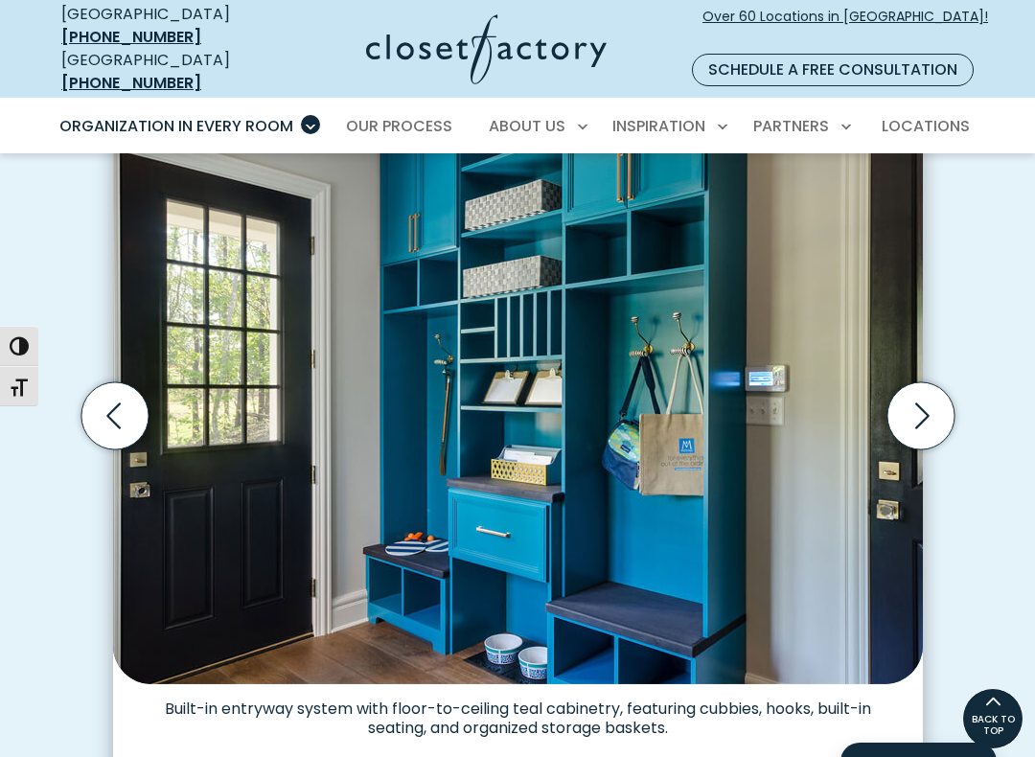
click at [119, 389] on icon "Previous slide" at bounding box center [113, 415] width 67 height 67
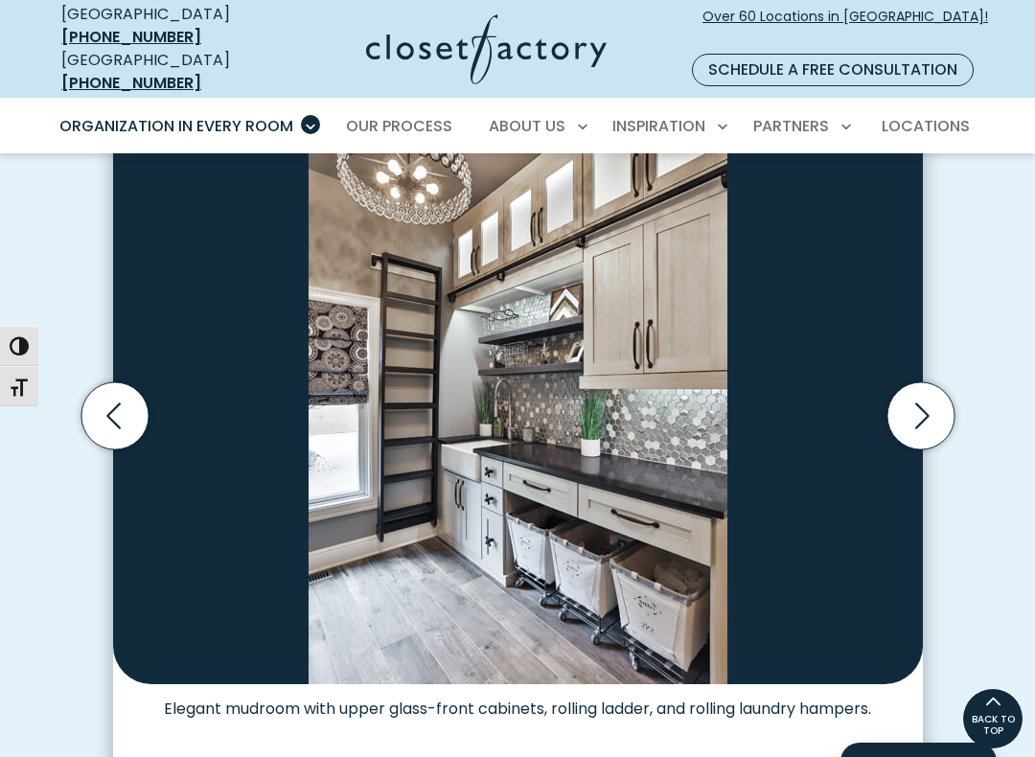
click at [928, 402] on icon "Next slide" at bounding box center [919, 415] width 67 height 67
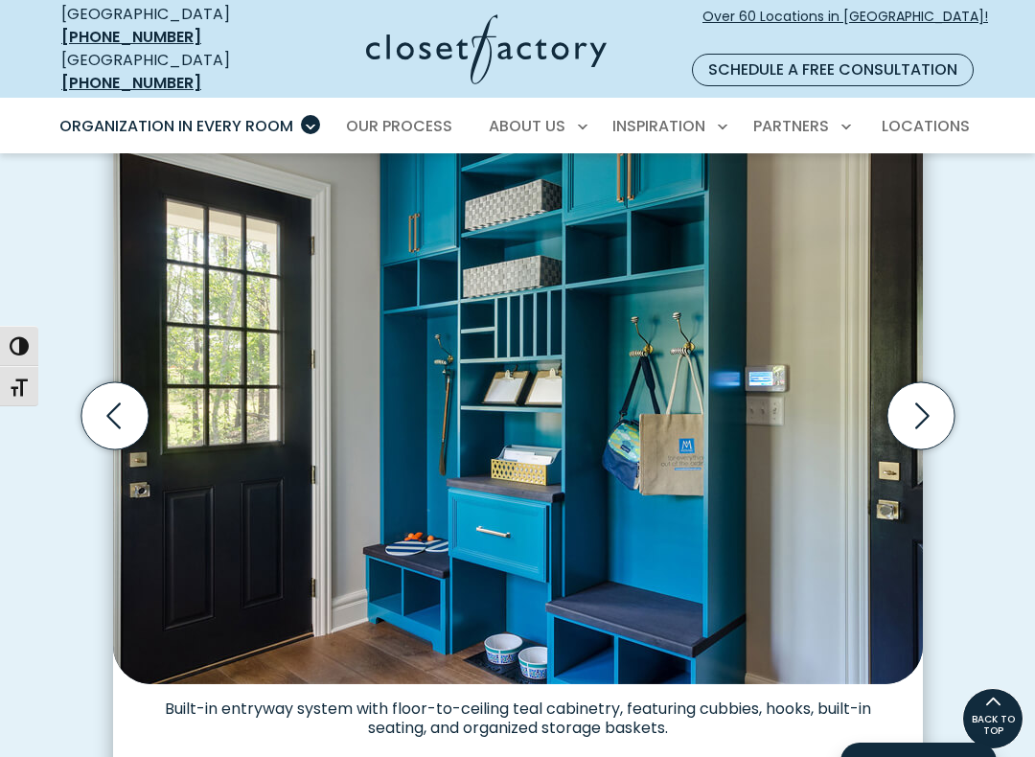
click at [936, 399] on icon "Next slide" at bounding box center [919, 415] width 67 height 67
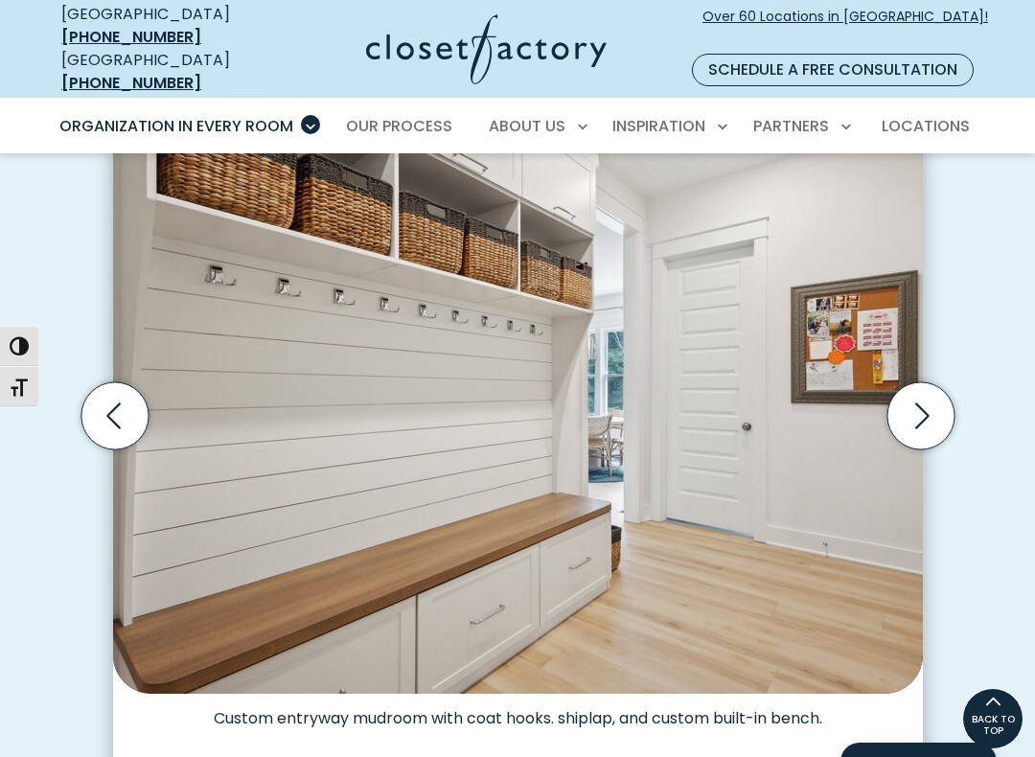
click at [926, 384] on icon "Next slide" at bounding box center [919, 415] width 67 height 67
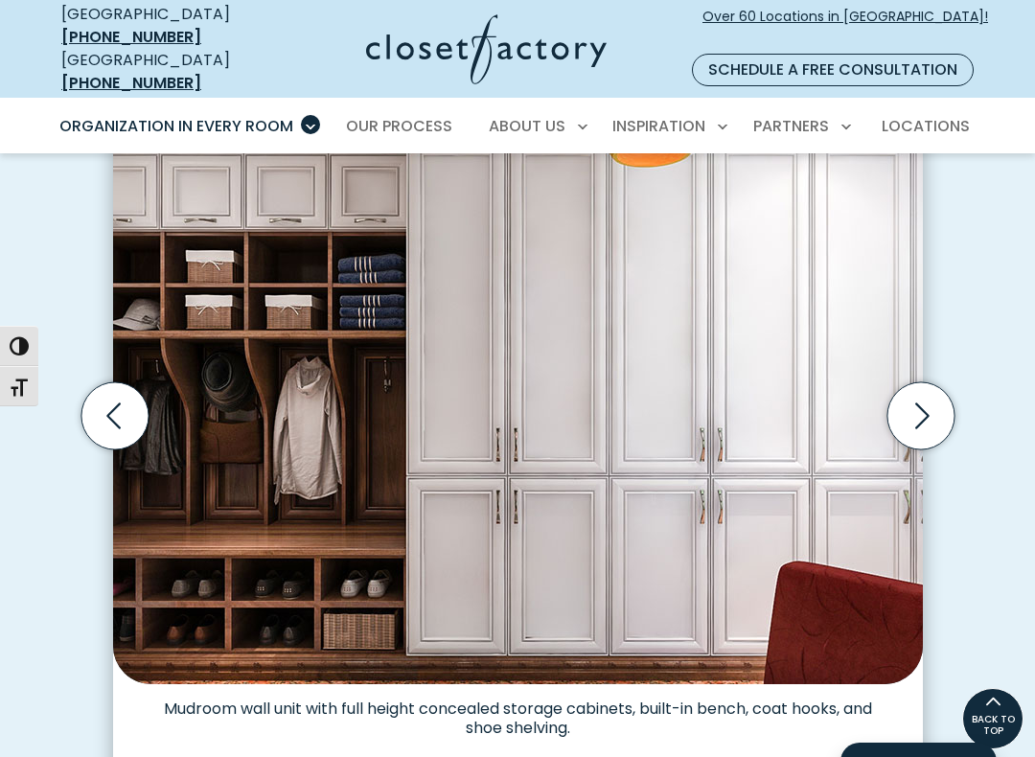
click at [925, 402] on icon "Next slide" at bounding box center [922, 415] width 14 height 26
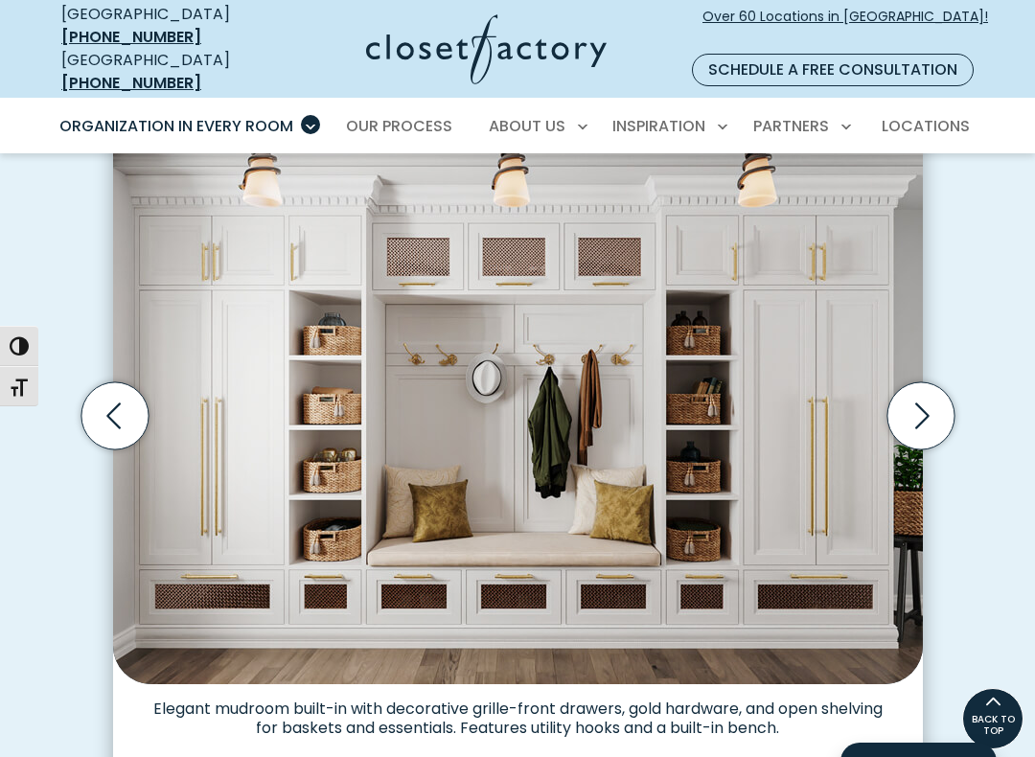
click at [931, 401] on icon "Next slide" at bounding box center [919, 415] width 67 height 67
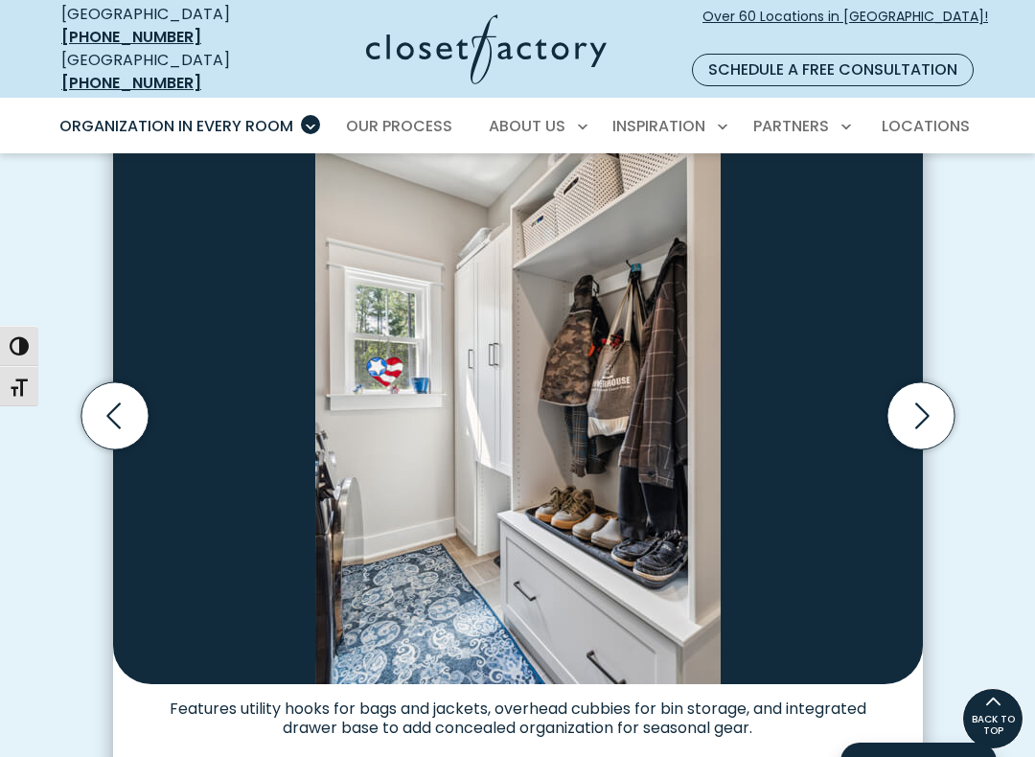
click at [938, 420] on icon "Next slide" at bounding box center [919, 415] width 67 height 67
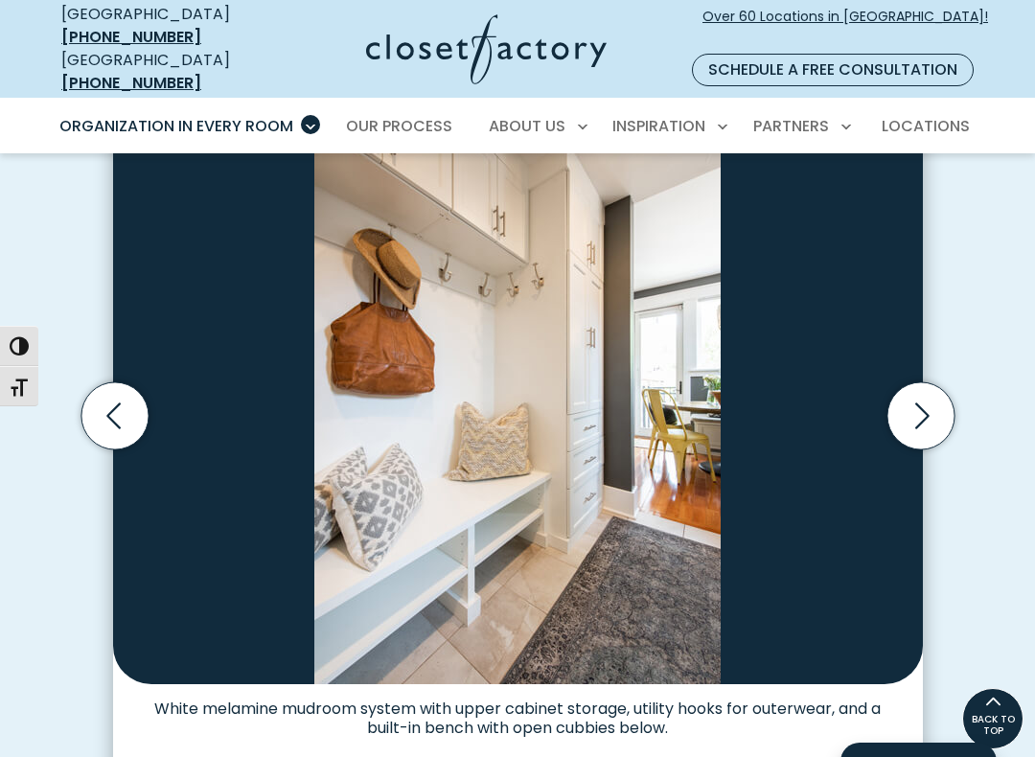
click at [930, 392] on icon "Next slide" at bounding box center [919, 415] width 67 height 67
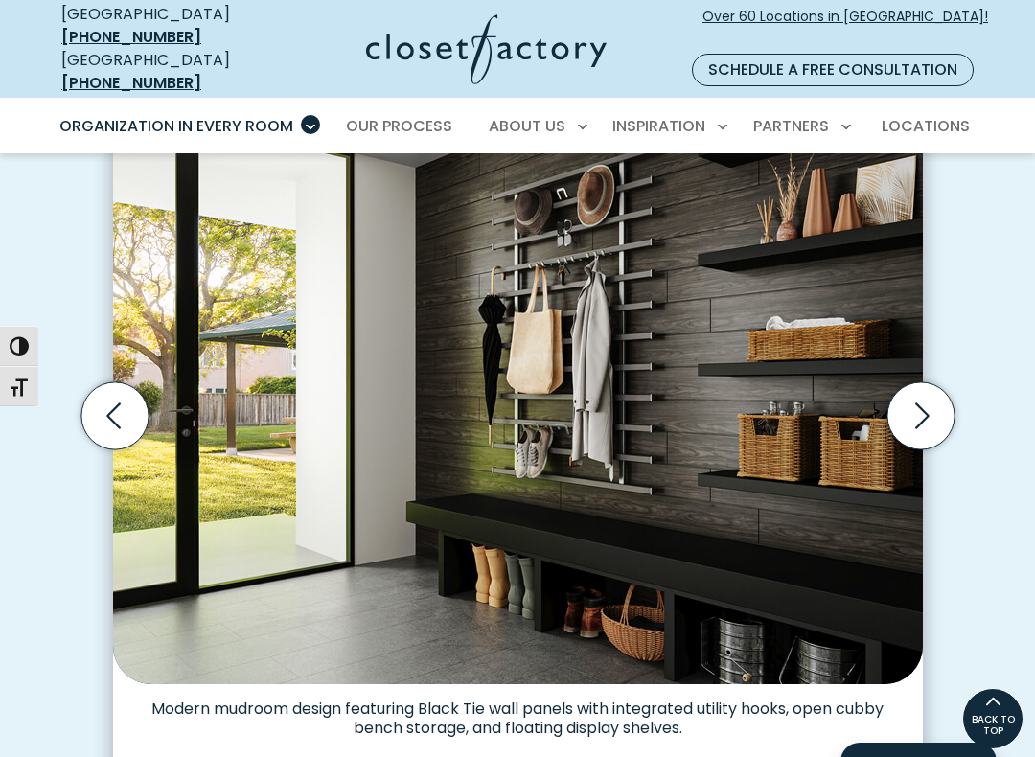
click at [939, 393] on icon "Next slide" at bounding box center [919, 415] width 67 height 67
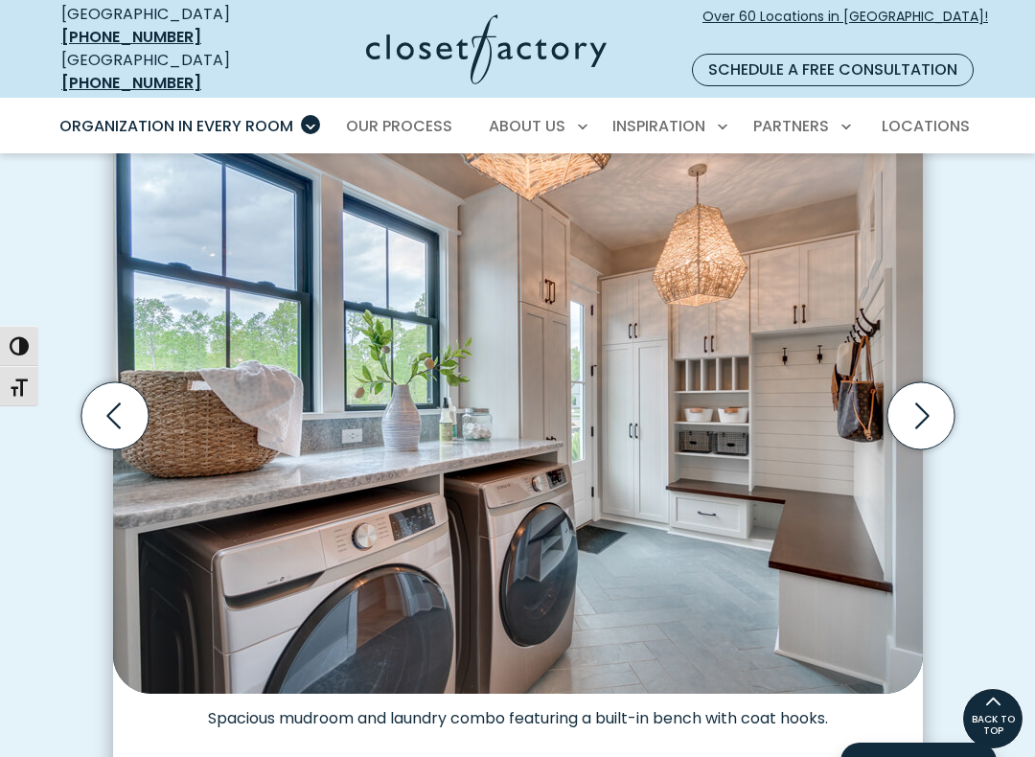
click at [258, 459] on img "Thumbnail Gallery" at bounding box center [517, 398] width 809 height 589
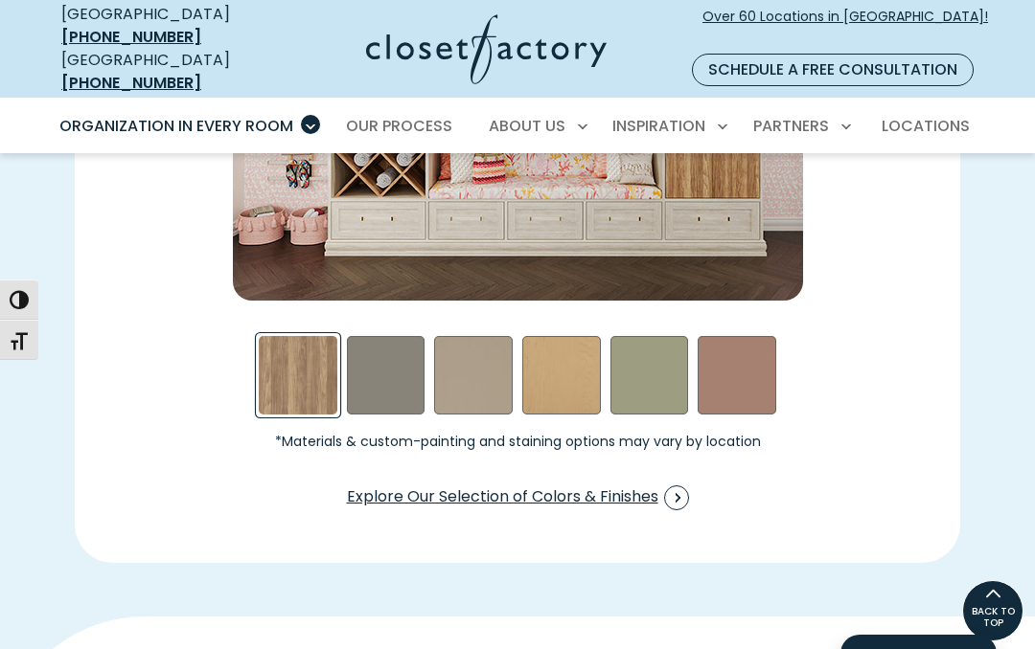
scroll to position [2901, 0]
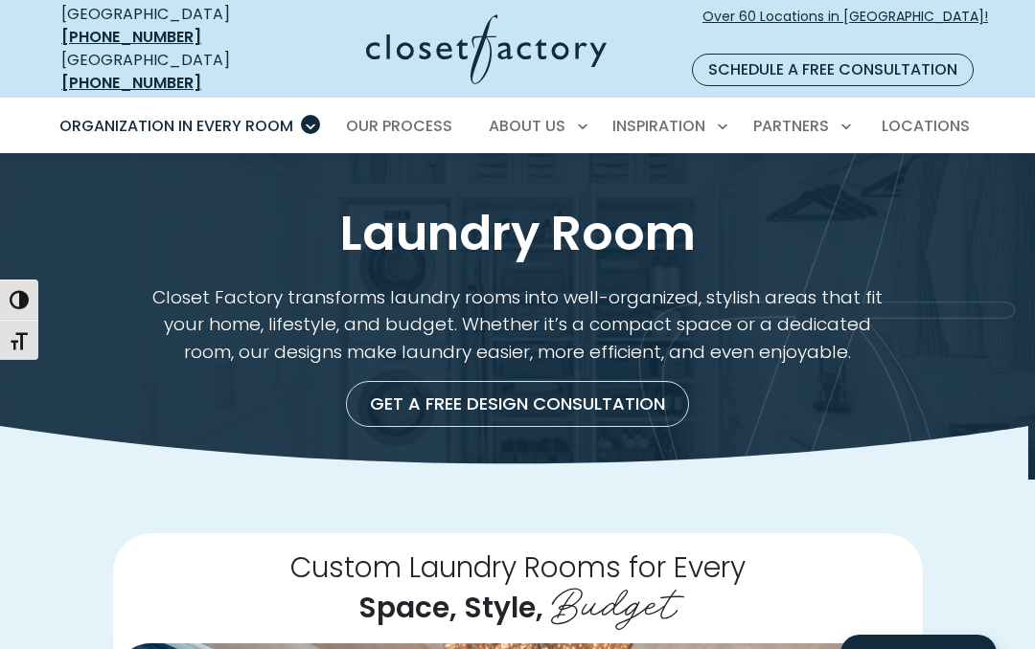
scroll to position [5843, 0]
